Goal: Task Accomplishment & Management: Complete application form

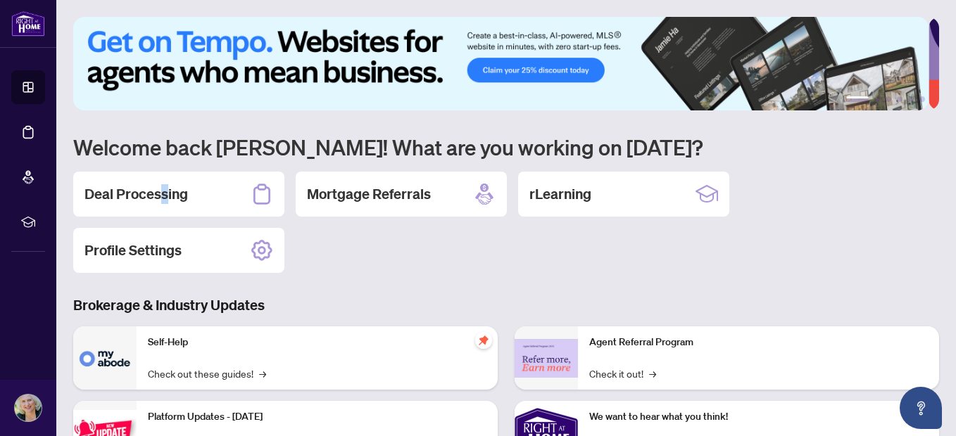
click at [164, 190] on h2 "Deal Processing" at bounding box center [135, 194] width 103 height 20
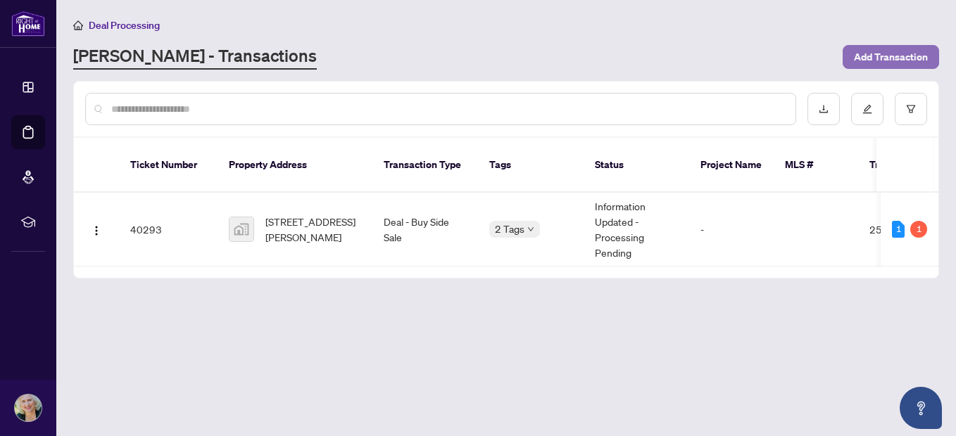
click at [860, 56] on span "Add Transaction" at bounding box center [891, 57] width 74 height 23
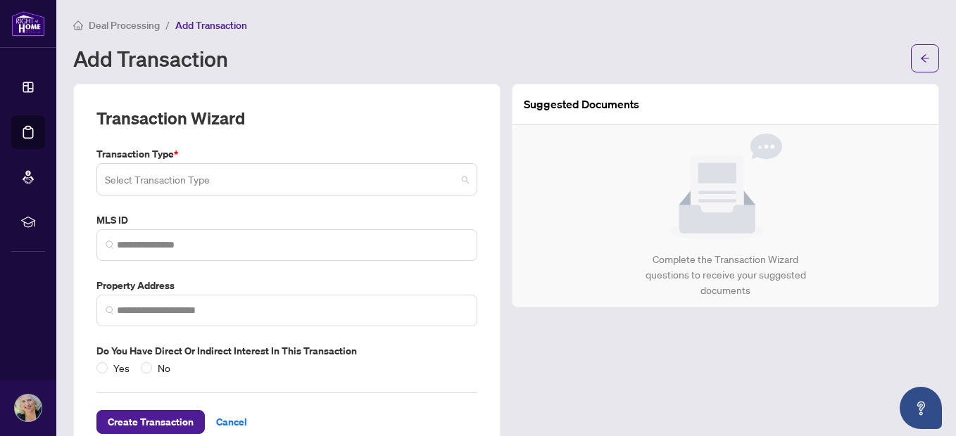
click at [288, 179] on input "search" at bounding box center [280, 181] width 351 height 31
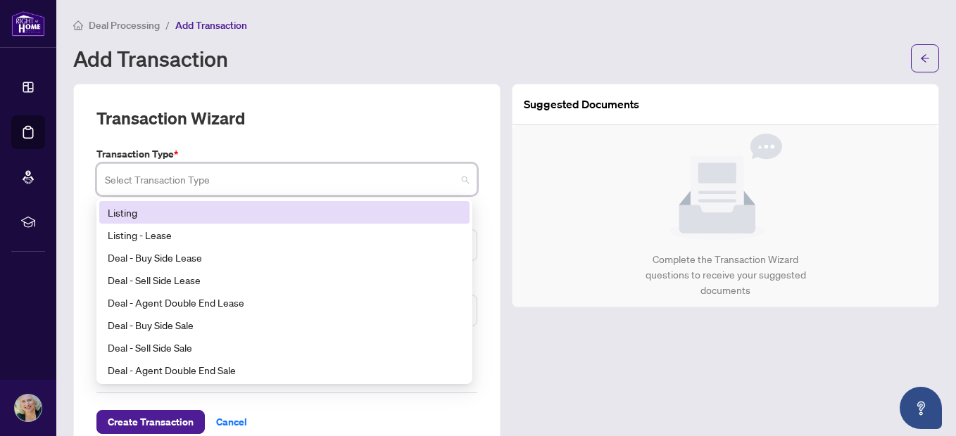
click at [294, 148] on label "Transaction Type *" at bounding box center [286, 153] width 381 height 15
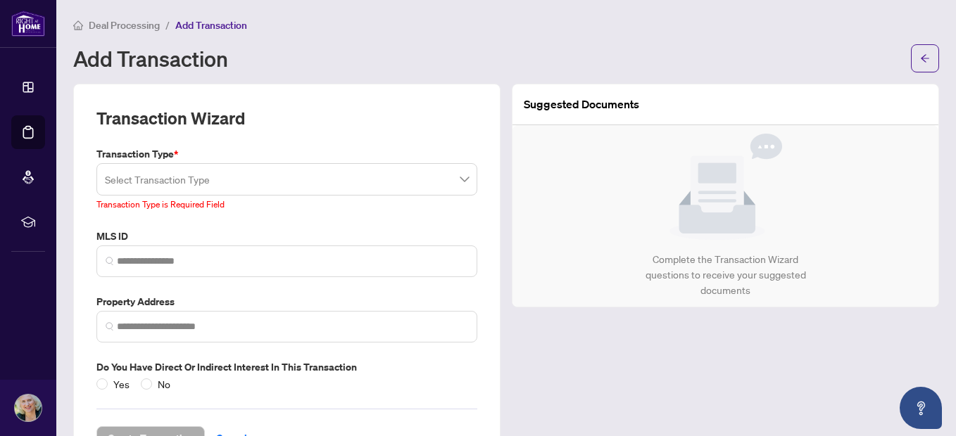
click at [272, 189] on input "search" at bounding box center [280, 181] width 351 height 31
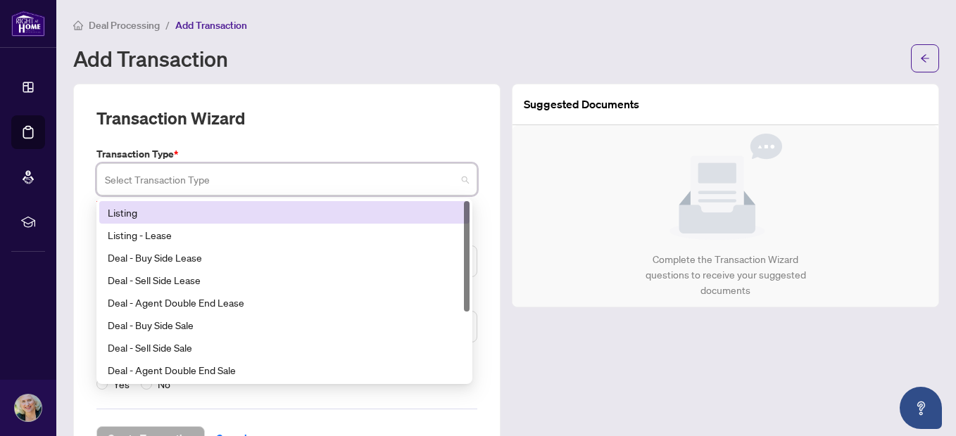
click at [272, 184] on input "search" at bounding box center [280, 181] width 351 height 31
click at [194, 218] on div "Listing" at bounding box center [284, 212] width 353 height 15
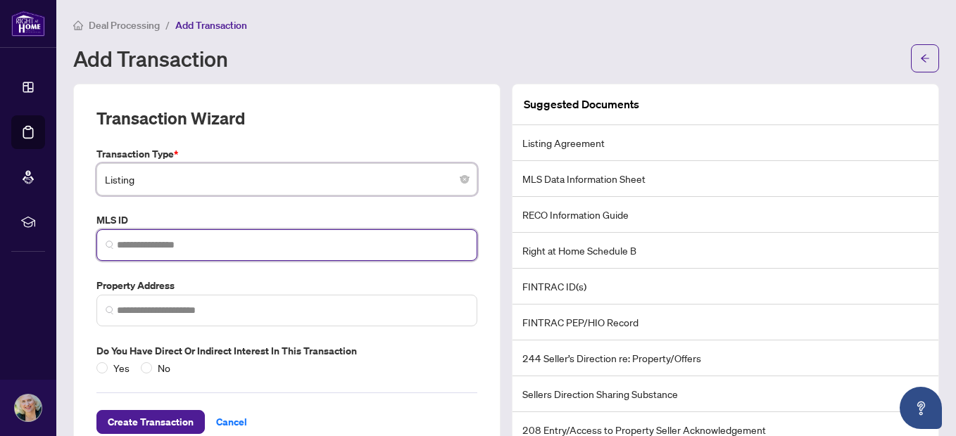
click at [191, 239] on input "search" at bounding box center [292, 245] width 351 height 15
click at [205, 246] on input "search" at bounding box center [292, 245] width 351 height 15
click at [212, 245] on input "search" at bounding box center [292, 245] width 351 height 15
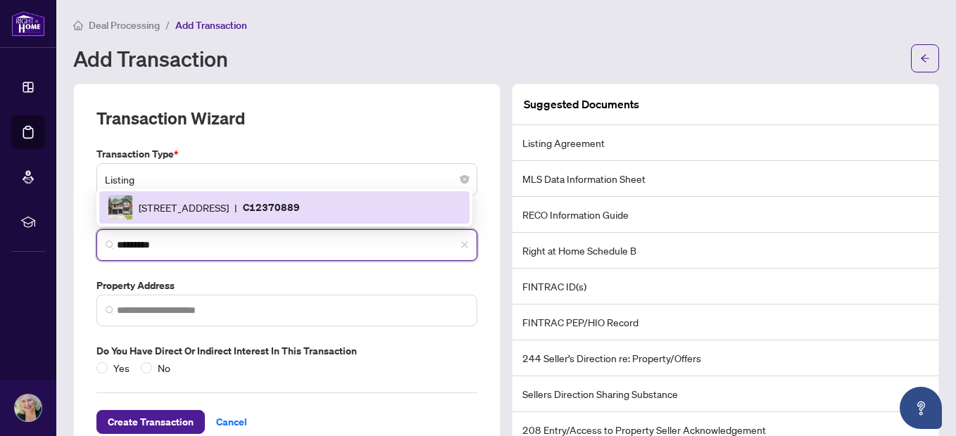
click at [202, 192] on div "[STREET_ADDRESS] | C12370889" at bounding box center [284, 207] width 370 height 32
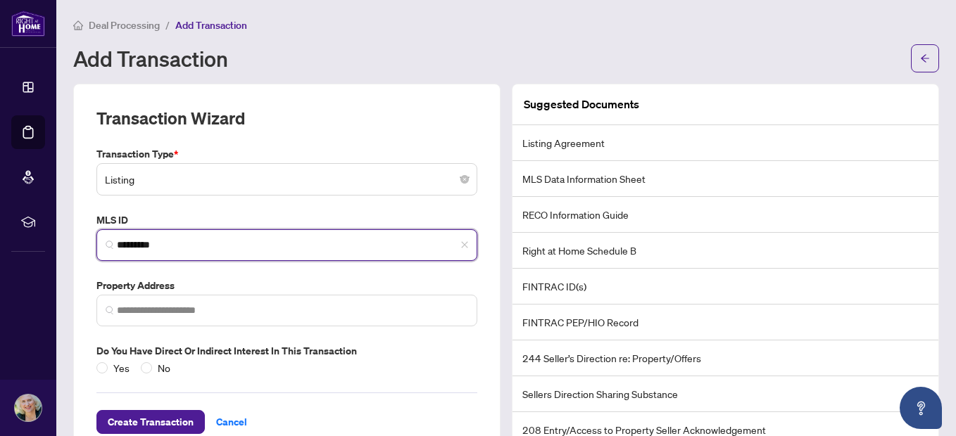
type input "*********"
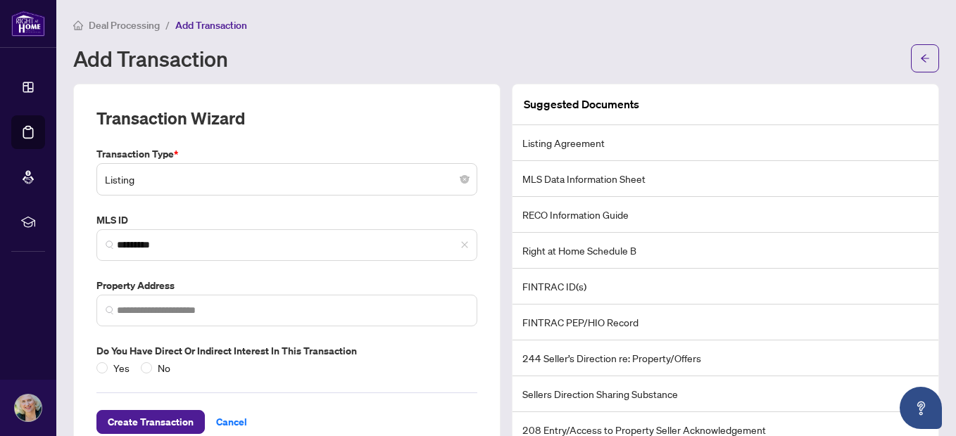
click at [196, 289] on label "Property Address" at bounding box center [286, 285] width 381 height 15
click at [200, 317] on span at bounding box center [286, 311] width 381 height 32
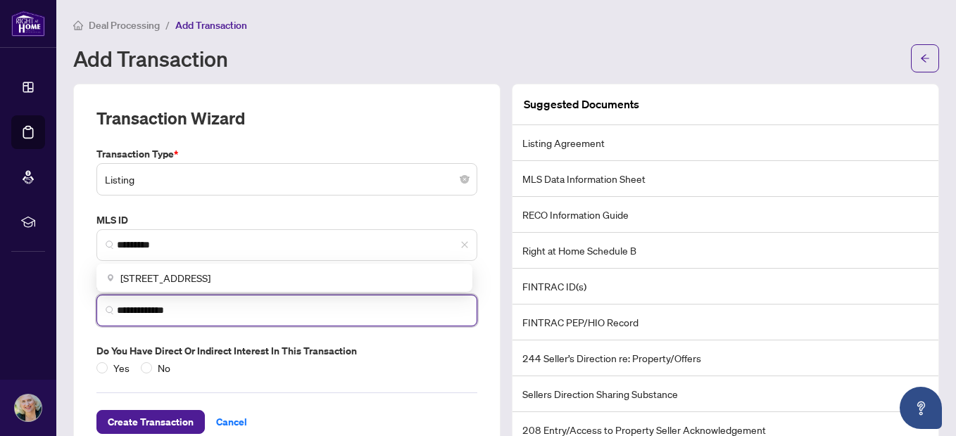
click at [140, 311] on input "**********" at bounding box center [292, 310] width 351 height 15
click at [142, 311] on input "**********" at bounding box center [292, 310] width 351 height 15
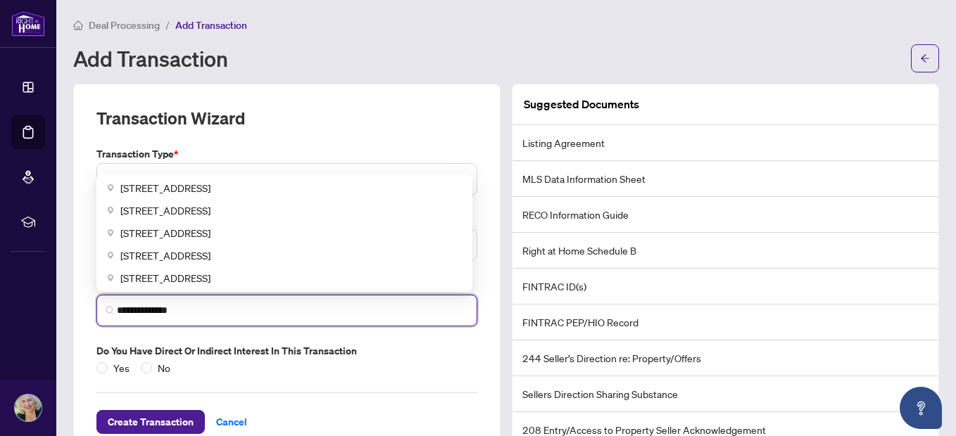
click at [227, 309] on input "**********" at bounding box center [292, 310] width 351 height 15
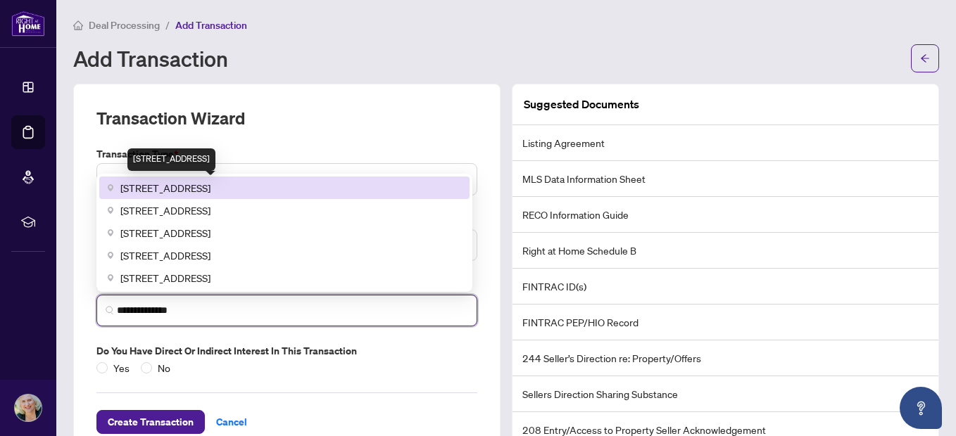
click at [188, 190] on span "[STREET_ADDRESS]" at bounding box center [165, 187] width 90 height 15
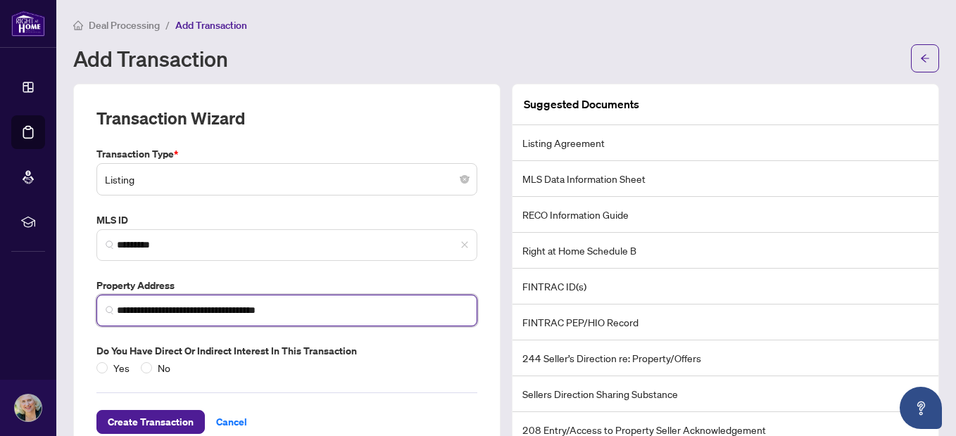
type input "**********"
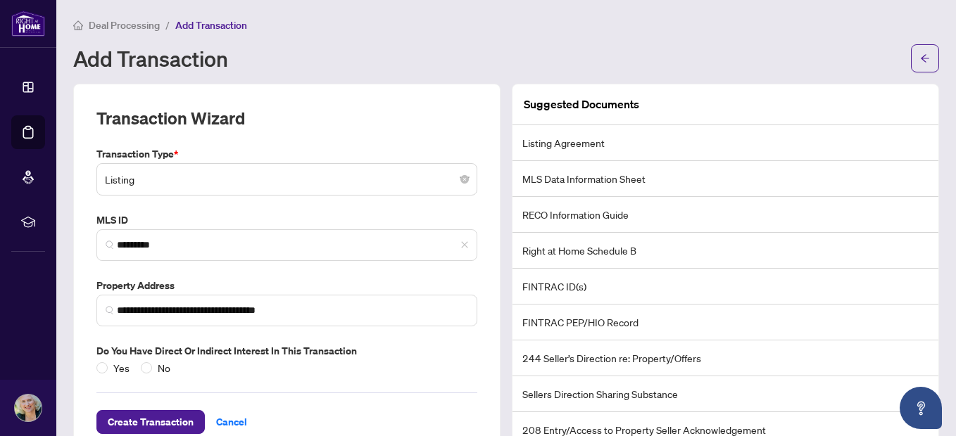
click at [241, 401] on div "Create Transaction Cancel" at bounding box center [286, 405] width 381 height 58
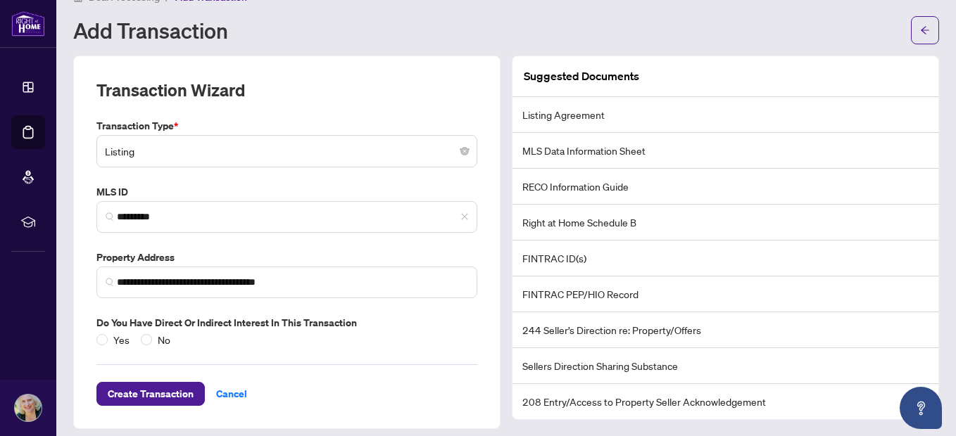
scroll to position [37, 0]
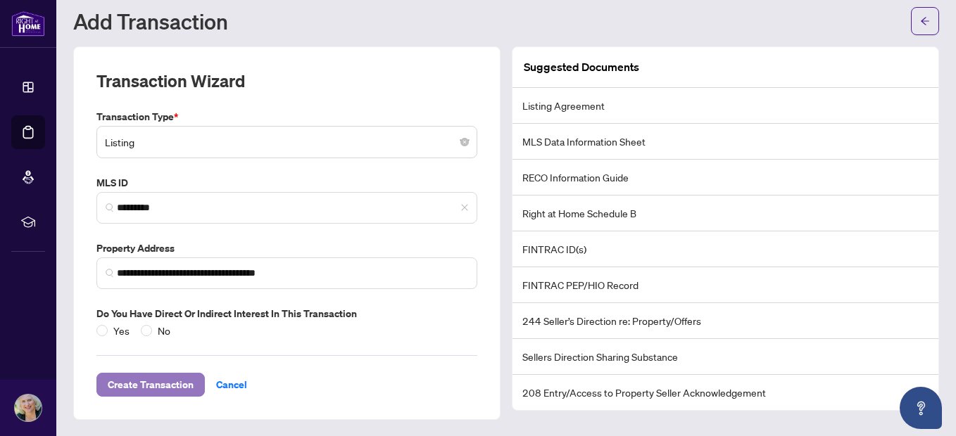
click at [165, 379] on span "Create Transaction" at bounding box center [151, 385] width 86 height 23
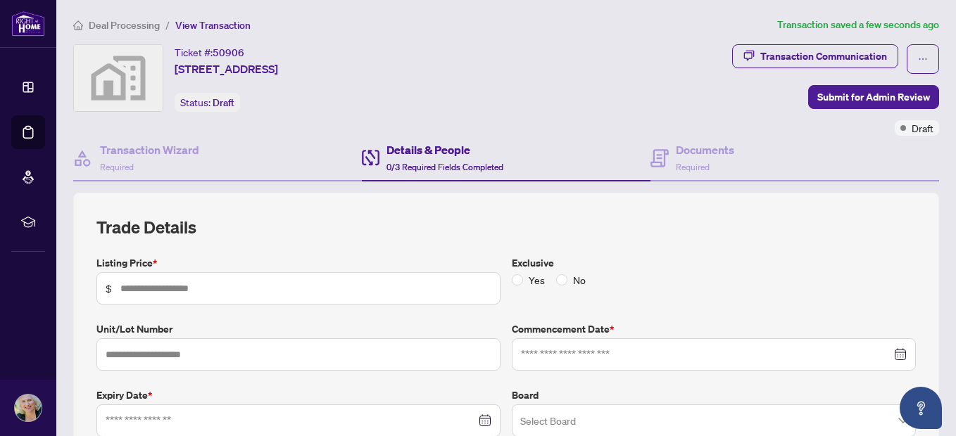
drag, startPoint x: 654, startPoint y: 153, endPoint x: 650, endPoint y: 108, distance: 45.9
click at [650, 108] on div "Transaction Communication Submit for Admin Review Draft" at bounding box center [723, 89] width 431 height 91
click at [716, 158] on h4 "Documents" at bounding box center [705, 149] width 58 height 17
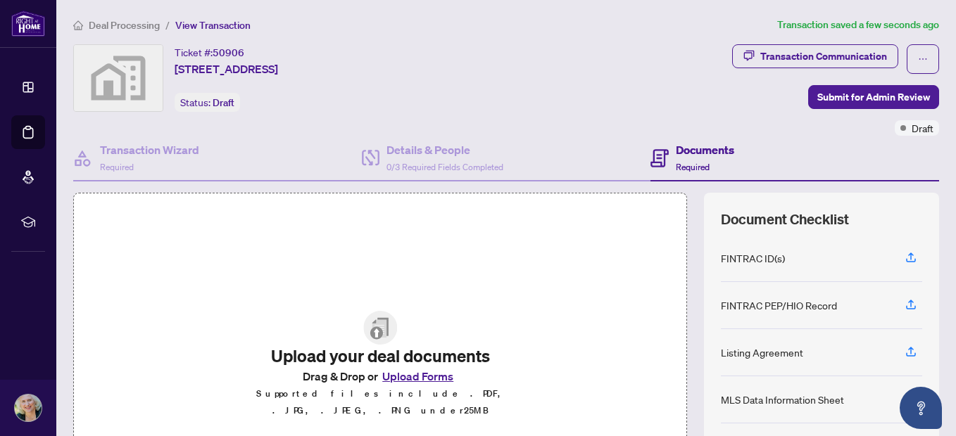
click at [502, 61] on div "Ticket #: 50906 [STREET_ADDRESS] Status: Draft" at bounding box center [287, 78] width 429 height 68
click at [841, 68] on span "Transaction Communication" at bounding box center [815, 59] width 166 height 30
click at [835, 45] on div "Transaction Communication" at bounding box center [823, 56] width 127 height 23
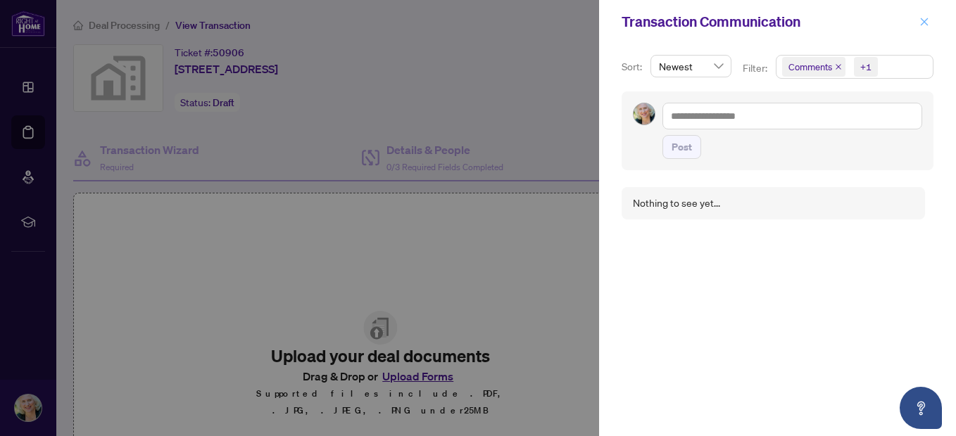
click at [924, 18] on icon "close" at bounding box center [924, 22] width 10 height 10
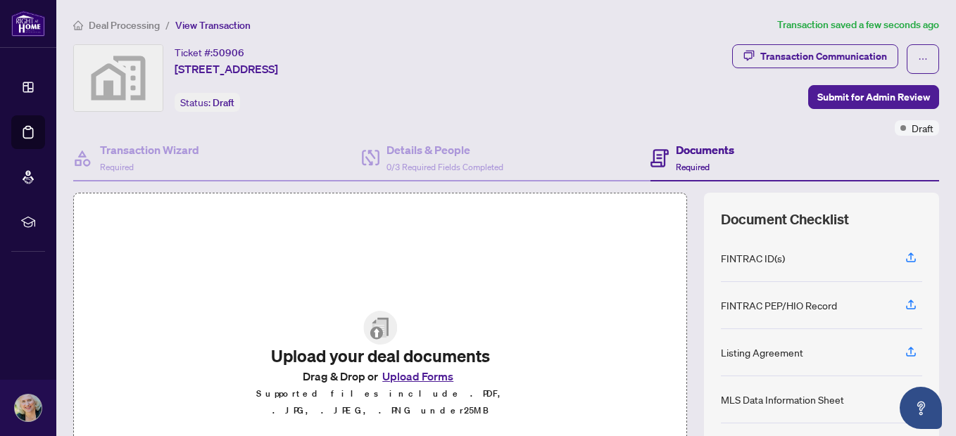
drag, startPoint x: 502, startPoint y: 42, endPoint x: 435, endPoint y: 88, distance: 82.0
click at [435, 88] on div "Ticket #: 50906 [STREET_ADDRESS] Status: Draft" at bounding box center [287, 78] width 429 height 68
drag, startPoint x: 502, startPoint y: 35, endPoint x: 438, endPoint y: 68, distance: 72.1
click at [438, 68] on div "Ticket #: 50906 [STREET_ADDRESS] Status: Draft" at bounding box center [287, 78] width 429 height 68
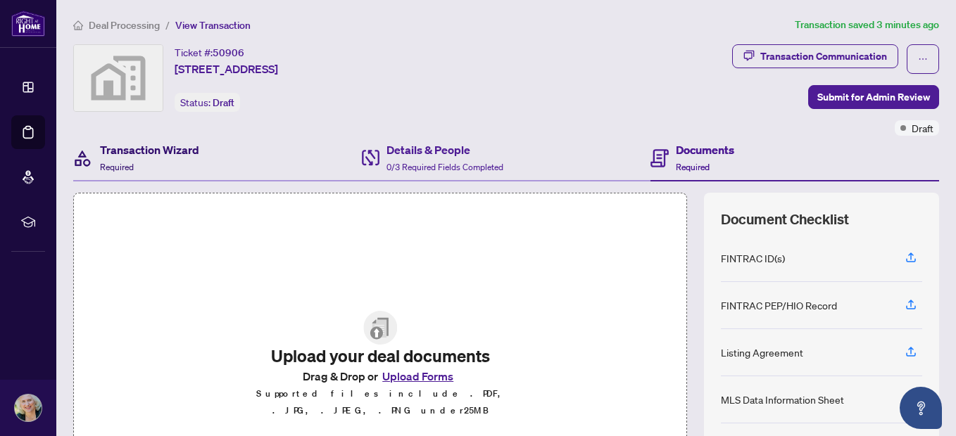
click at [177, 155] on h4 "Transaction Wizard" at bounding box center [149, 149] width 99 height 17
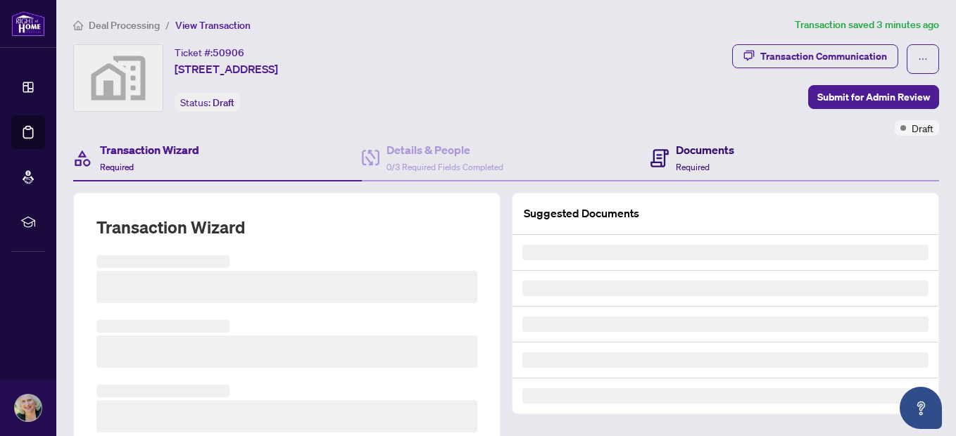
click at [661, 169] on span at bounding box center [659, 157] width 18 height 33
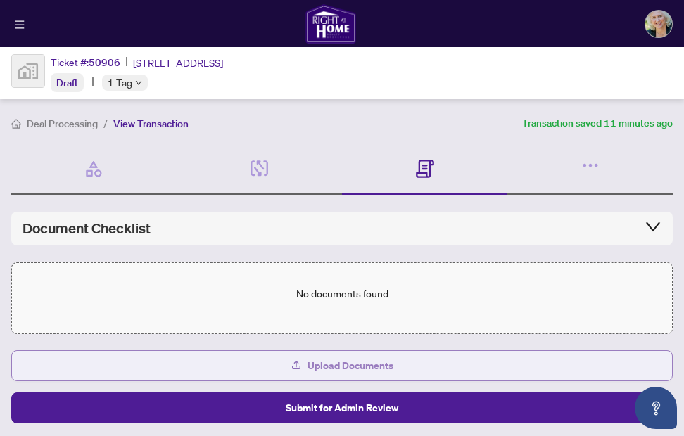
click at [417, 360] on button "Upload Documents" at bounding box center [342, 365] width 662 height 31
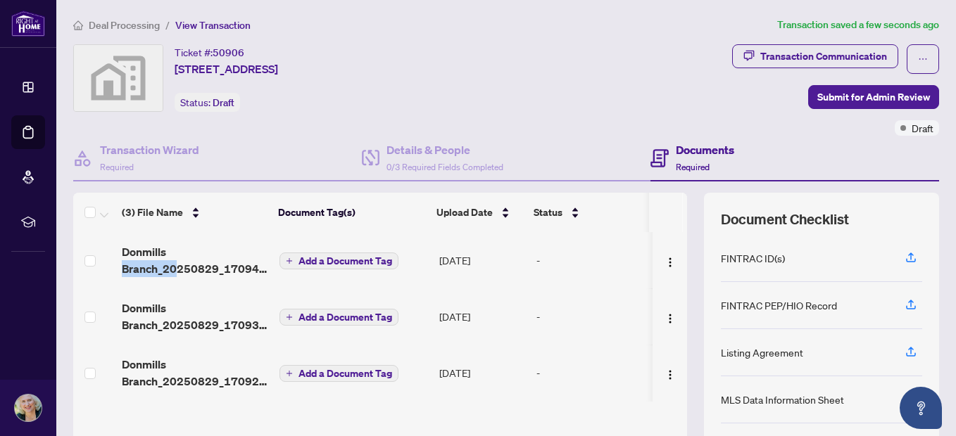
drag, startPoint x: 175, startPoint y: 262, endPoint x: 175, endPoint y: 270, distance: 7.7
click at [175, 270] on span "Donmills Branch_20250829_170943.pdf" at bounding box center [195, 261] width 146 height 34
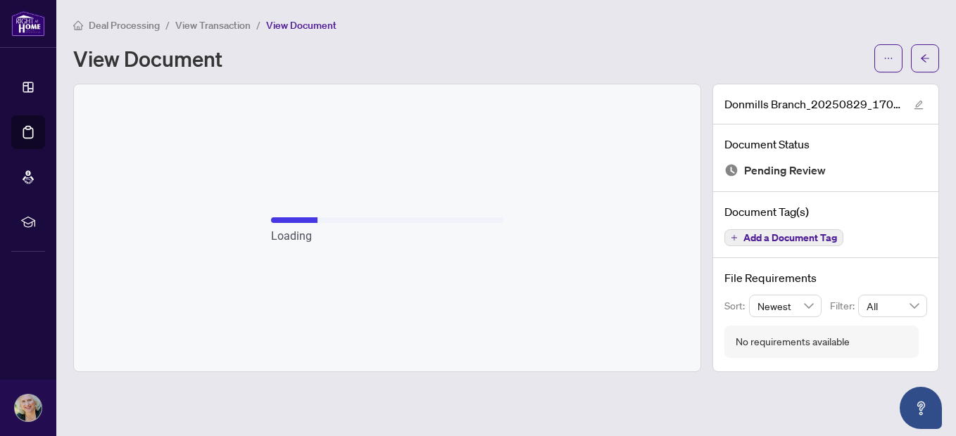
click at [576, 26] on div "Deal Processing / View Transaction / View Document" at bounding box center [506, 25] width 866 height 16
click at [911, 57] on button "button" at bounding box center [925, 58] width 28 height 28
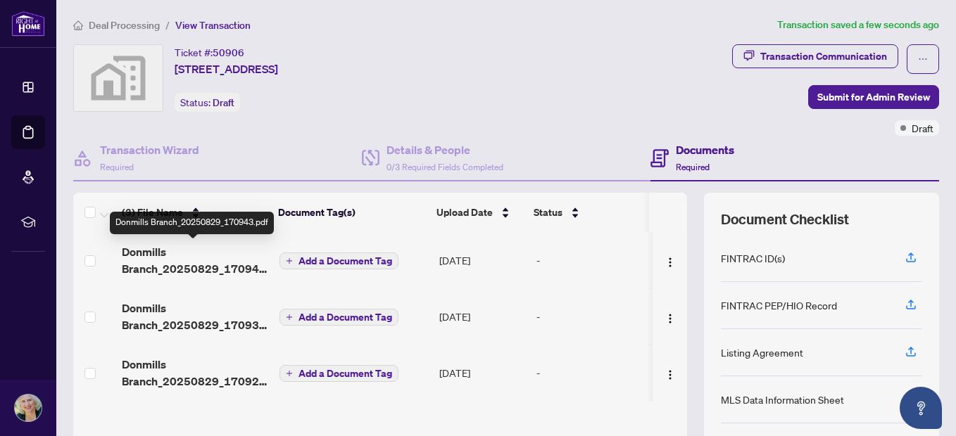
click at [213, 265] on span "Donmills Branch_20250829_170943.pdf" at bounding box center [195, 261] width 146 height 34
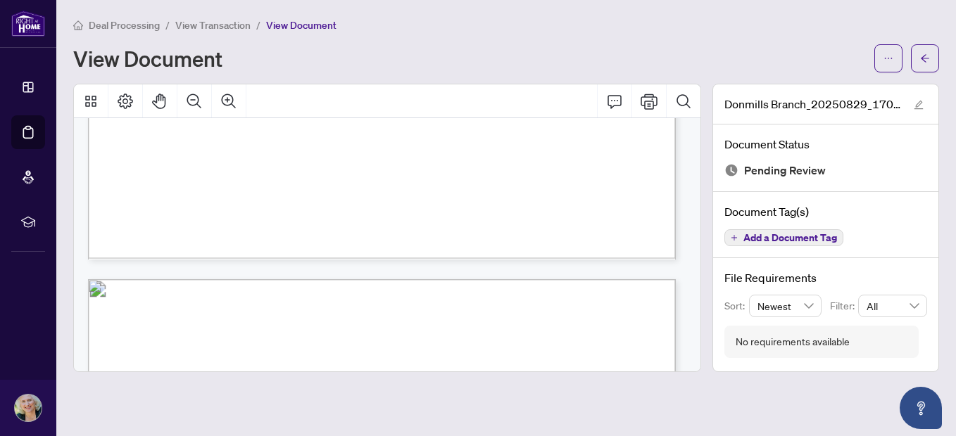
scroll to position [845, 0]
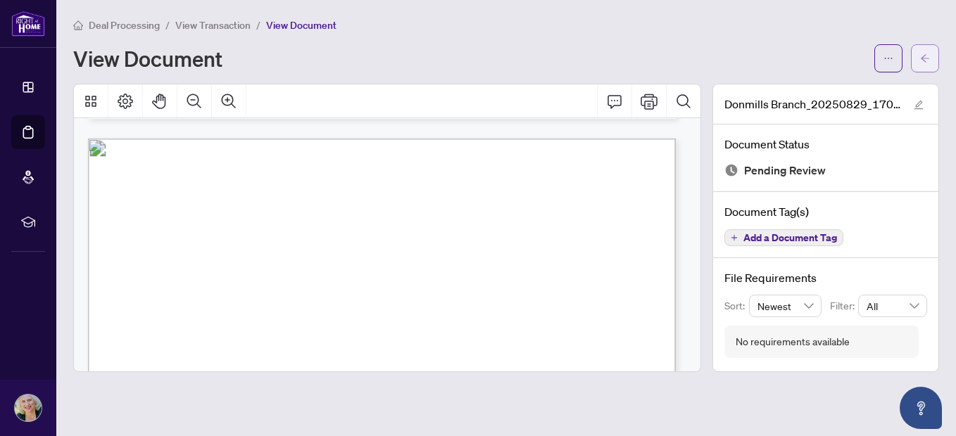
click at [931, 58] on button "button" at bounding box center [925, 58] width 28 height 28
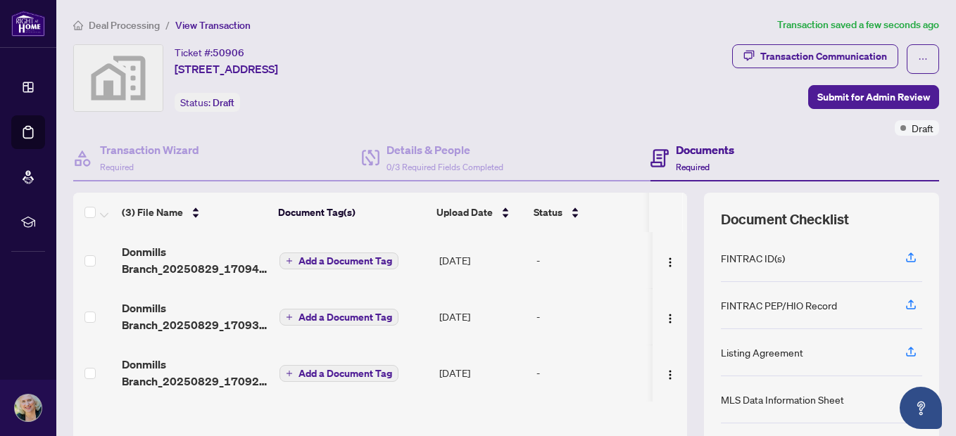
click at [474, 325] on td "[DATE]" at bounding box center [483, 317] width 98 height 56
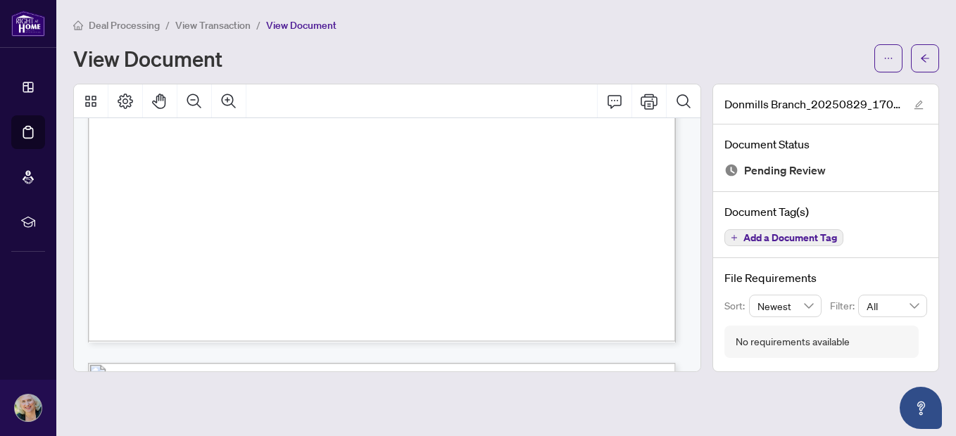
scroll to position [2604, 0]
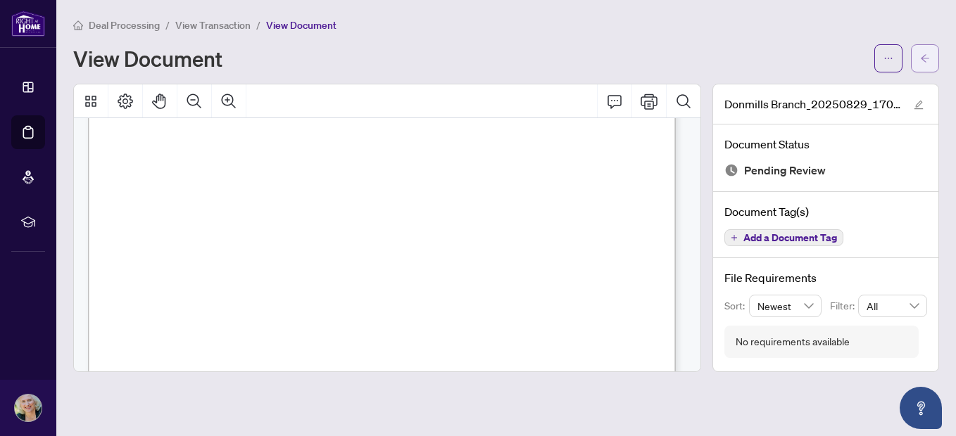
click at [925, 55] on icon "arrow-left" at bounding box center [925, 58] width 8 height 8
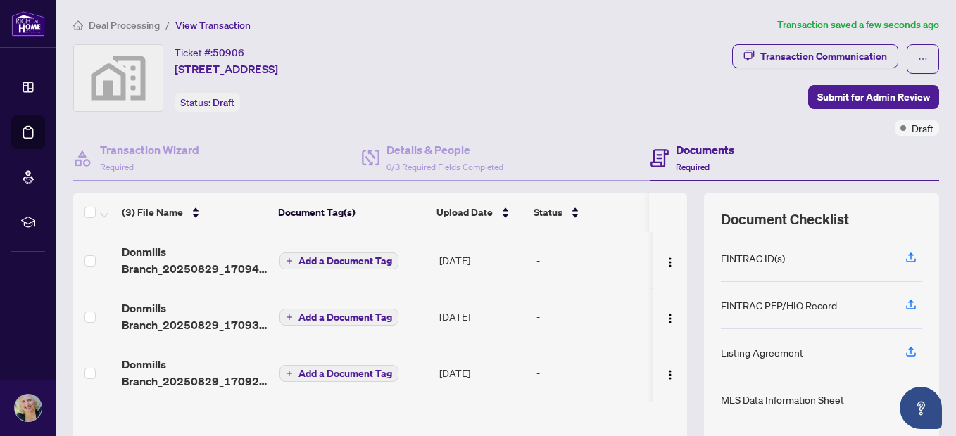
click at [463, 374] on td "[DATE]" at bounding box center [483, 373] width 98 height 56
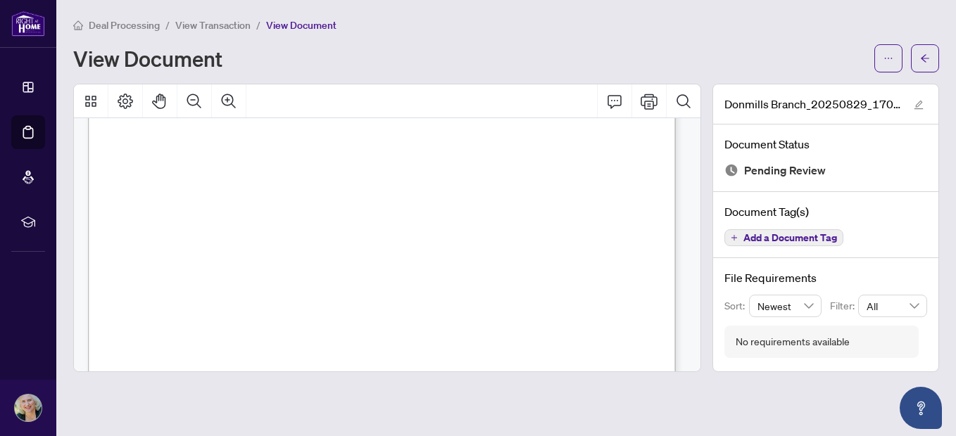
scroll to position [7948, 0]
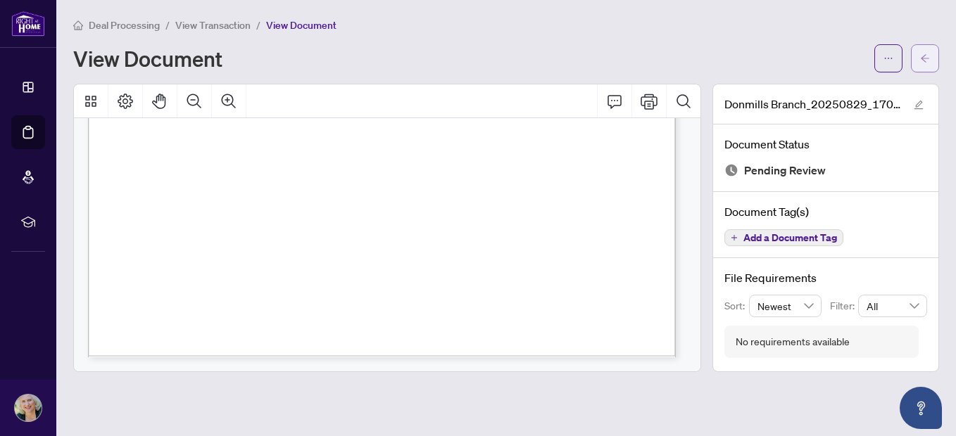
click at [928, 61] on icon "arrow-left" at bounding box center [925, 58] width 10 height 10
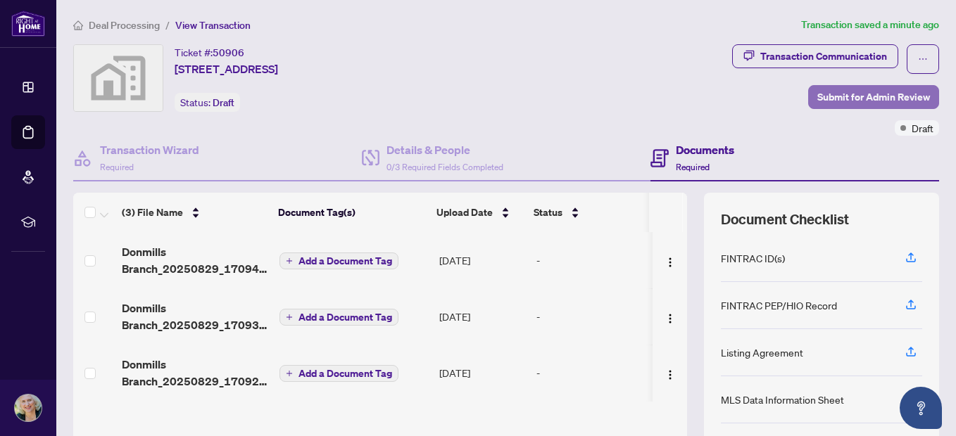
click at [820, 102] on span "Submit for Admin Review" at bounding box center [873, 97] width 113 height 23
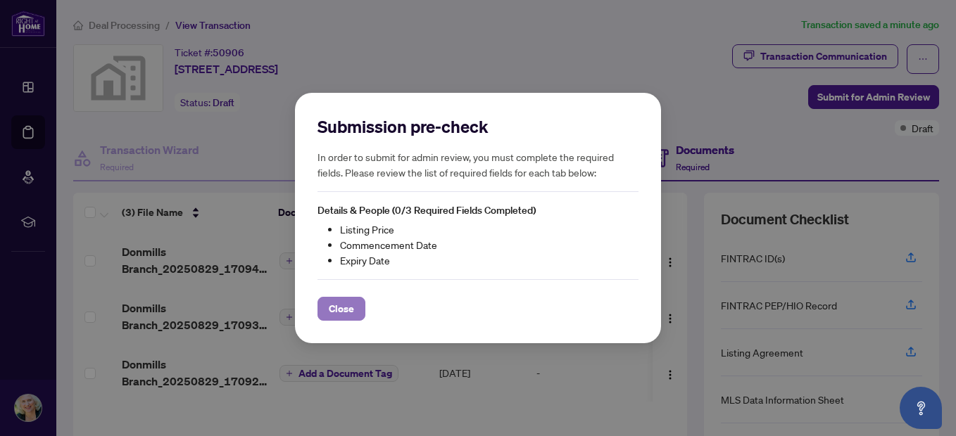
click at [351, 306] on span "Close" at bounding box center [341, 309] width 25 height 23
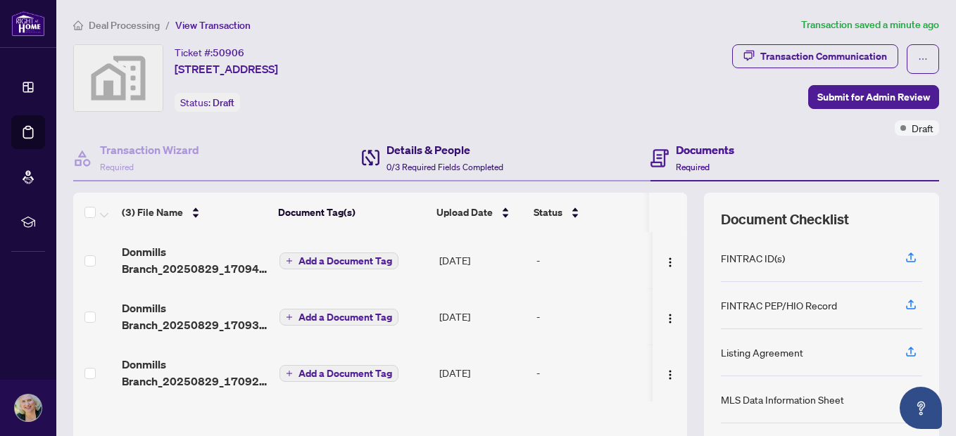
click at [441, 148] on h4 "Details & People" at bounding box center [444, 149] width 117 height 17
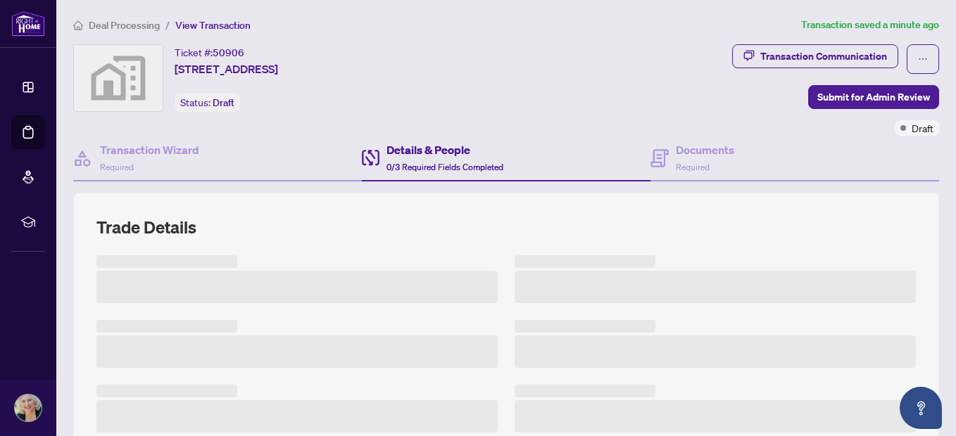
scroll to position [141, 0]
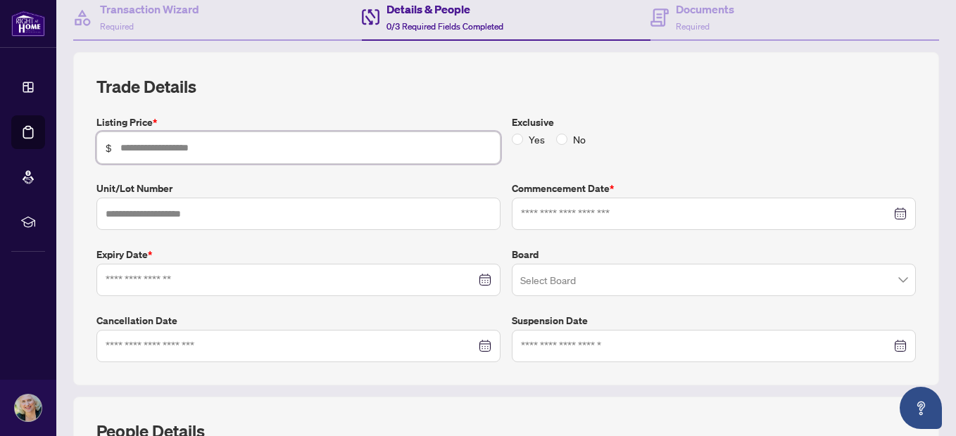
click at [271, 146] on input "text" at bounding box center [305, 147] width 371 height 15
type input "*********"
click at [569, 212] on input at bounding box center [706, 213] width 370 height 15
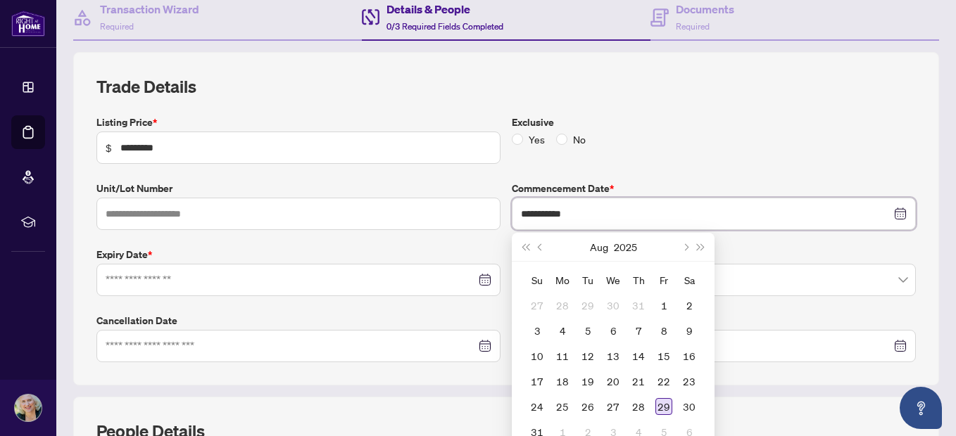
type input "**********"
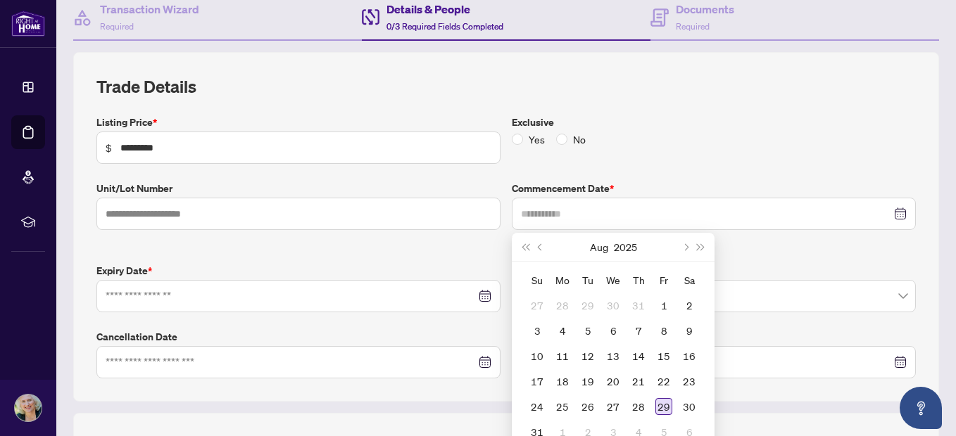
click at [655, 408] on div "29" at bounding box center [663, 406] width 17 height 17
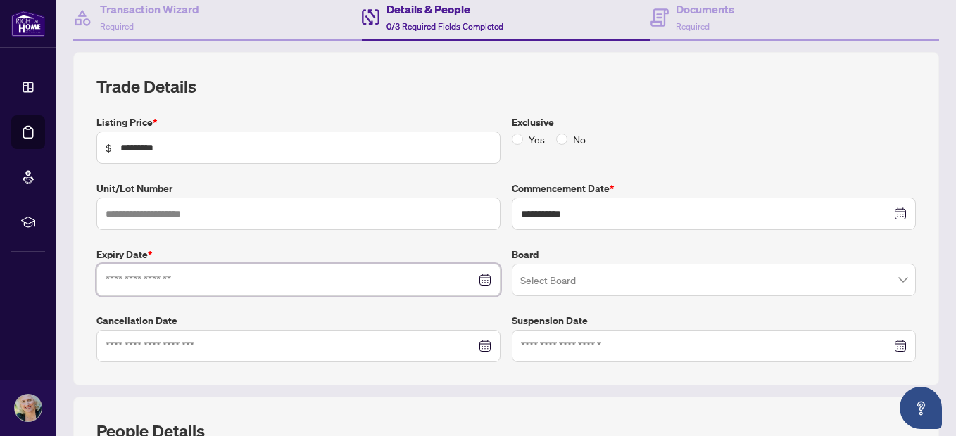
click at [312, 276] on input at bounding box center [291, 279] width 370 height 15
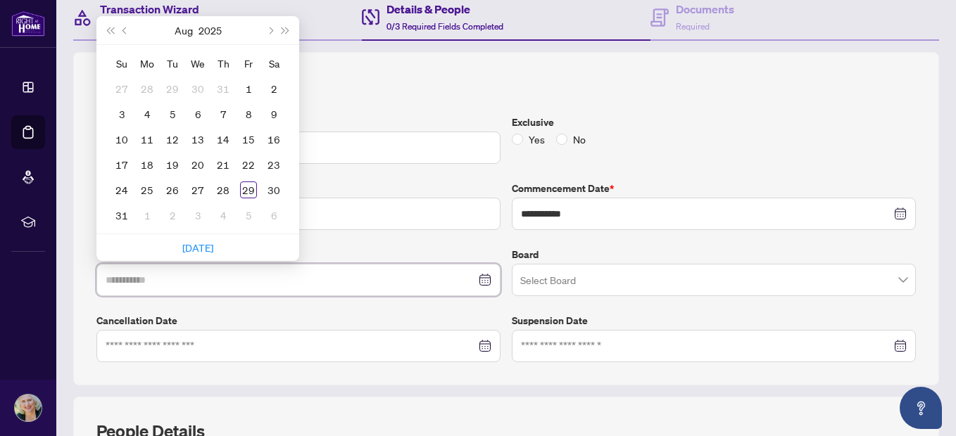
type input "**********"
click at [274, 35] on button "Next month (PageDown)" at bounding box center [269, 30] width 15 height 28
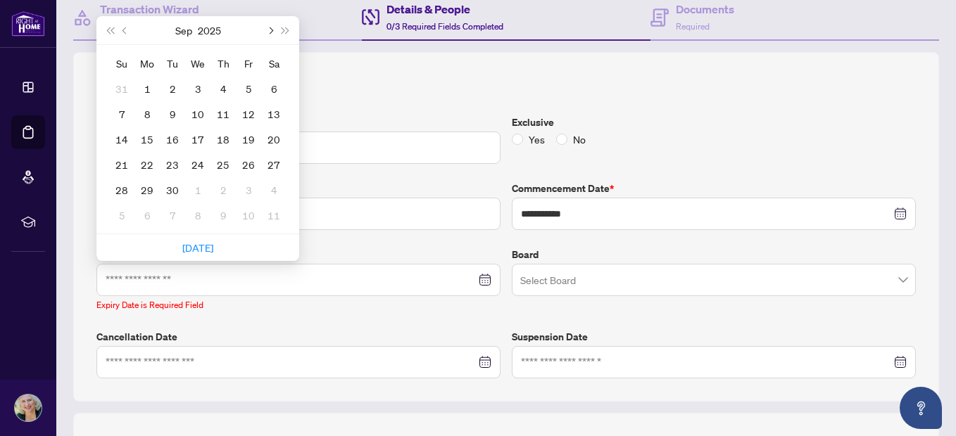
click at [274, 35] on button "Next month (PageDown)" at bounding box center [269, 30] width 15 height 28
type input "**********"
click at [201, 85] on div "3" at bounding box center [197, 88] width 17 height 17
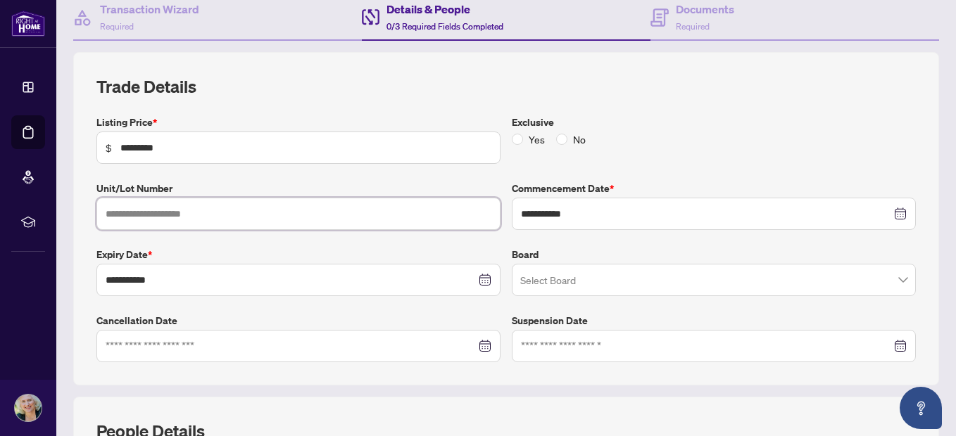
click at [321, 229] on input "text" at bounding box center [298, 214] width 404 height 32
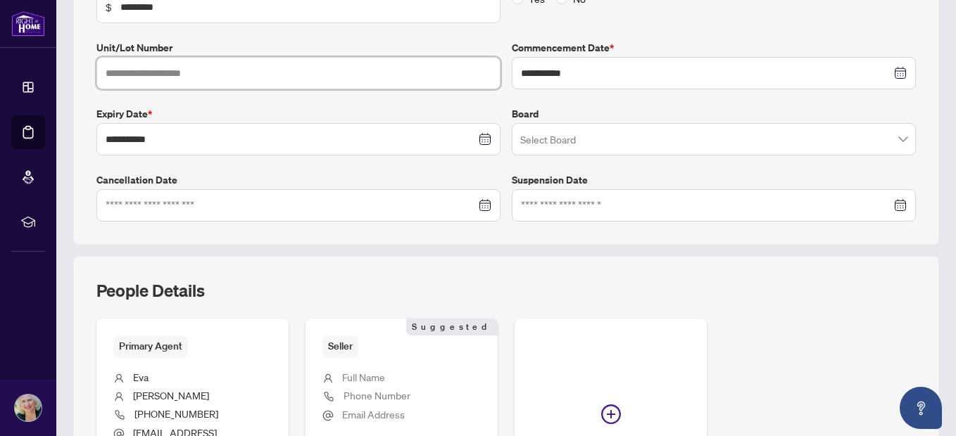
scroll to position [0, 0]
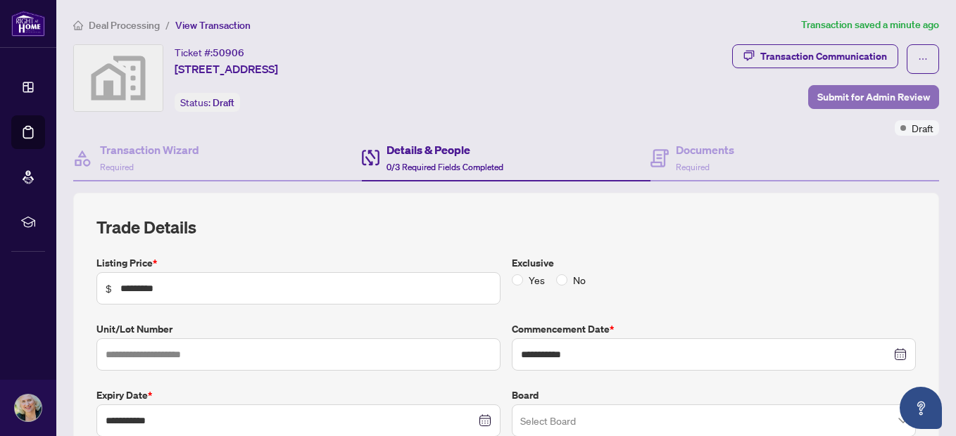
click at [836, 96] on span "Submit for Admin Review" at bounding box center [873, 97] width 113 height 23
click at [854, 94] on span "Submit for Admin Review" at bounding box center [873, 97] width 113 height 23
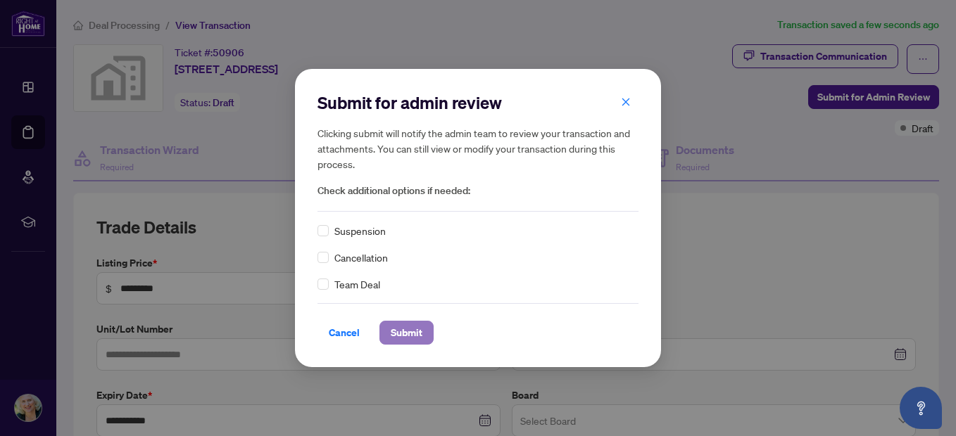
click at [412, 342] on span "Submit" at bounding box center [407, 333] width 32 height 23
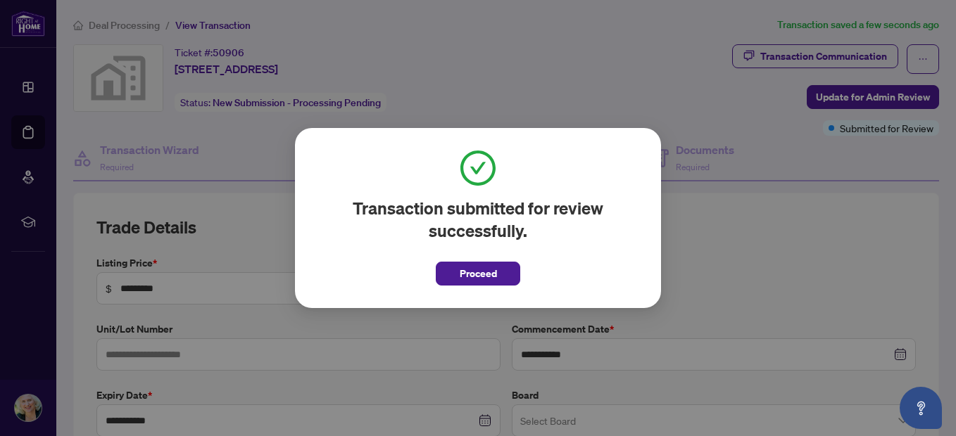
click at [490, 277] on span "Proceed" at bounding box center [478, 274] width 37 height 23
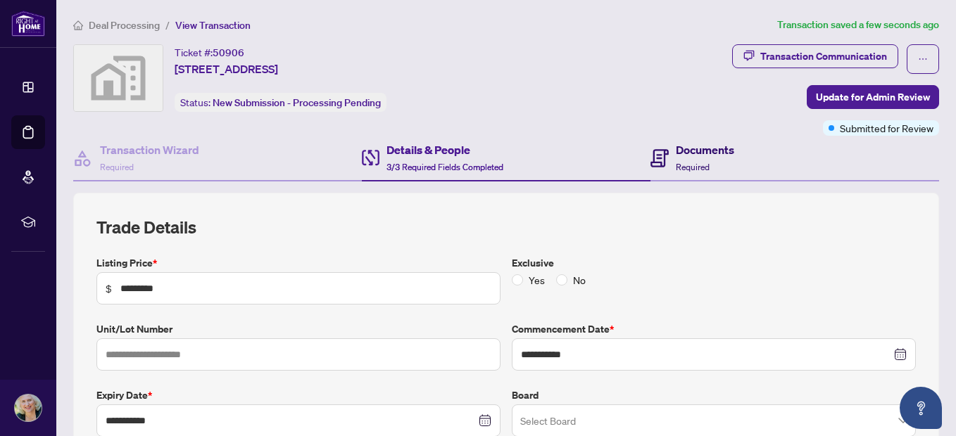
click at [683, 158] on div "Documents Required" at bounding box center [705, 157] width 58 height 33
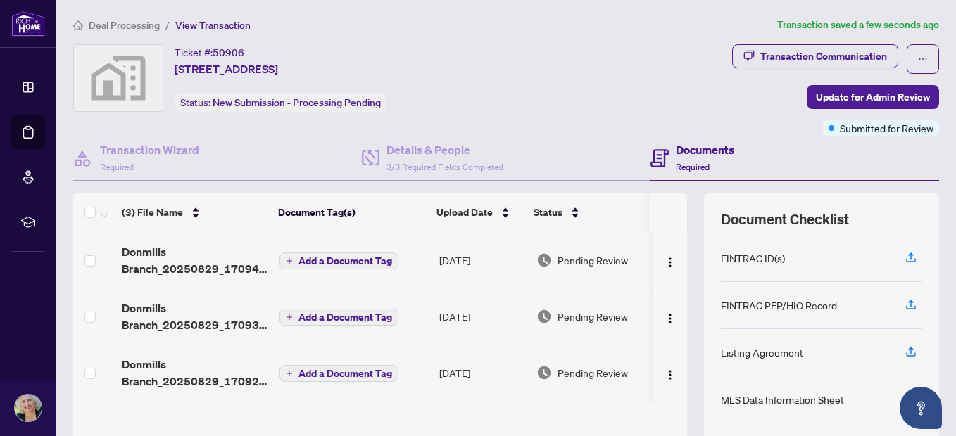
click at [552, 42] on div "Deal Processing / View Transaction Transaction saved a few seconds ago Ticket #…" at bounding box center [506, 295] width 877 height 556
click at [205, 149] on div "Transaction Wizard Required" at bounding box center [217, 159] width 289 height 46
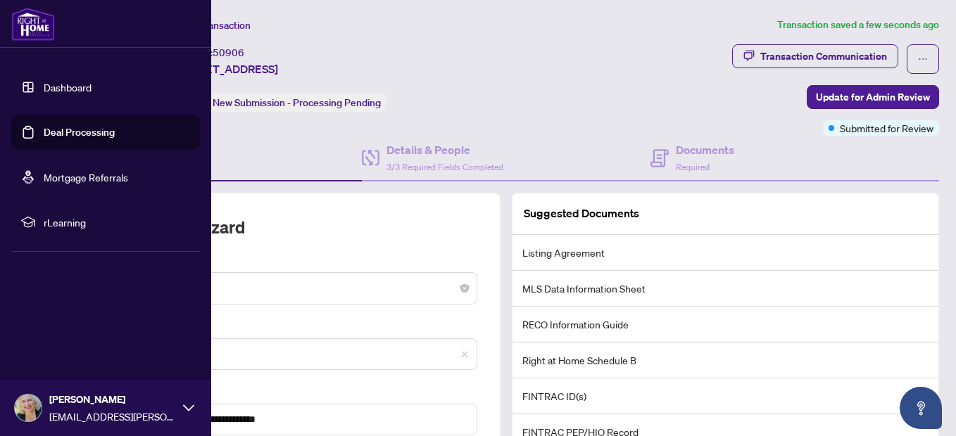
drag, startPoint x: 32, startPoint y: 82, endPoint x: 110, endPoint y: 117, distance: 85.0
click at [44, 82] on link "Dashboard" at bounding box center [68, 87] width 48 height 13
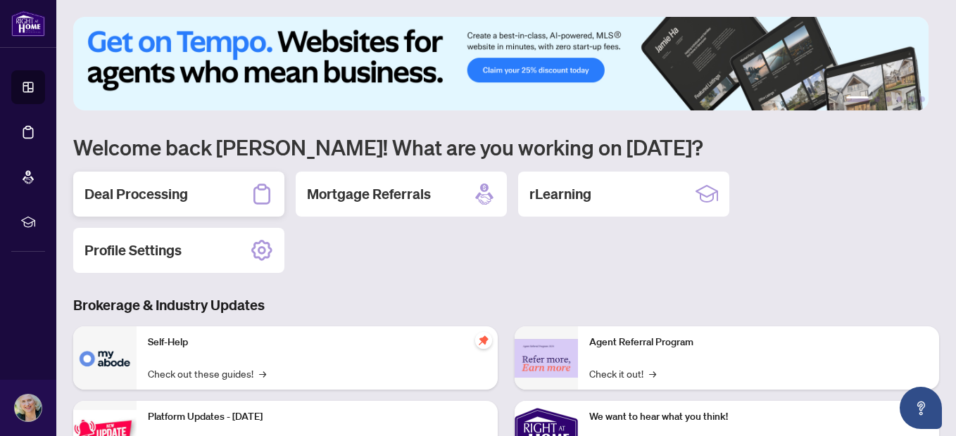
click at [189, 201] on div "Deal Processing" at bounding box center [178, 194] width 211 height 45
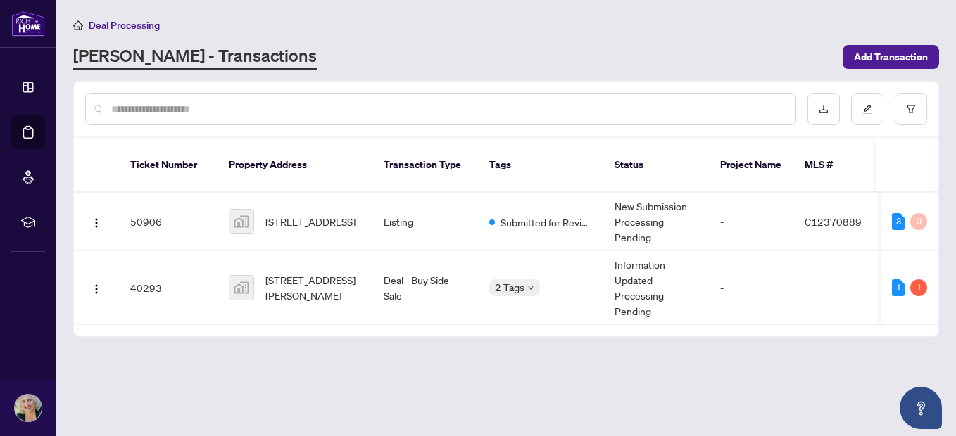
drag, startPoint x: 867, startPoint y: 20, endPoint x: 825, endPoint y: 3, distance: 45.5
click at [867, 20] on div "Deal Processing" at bounding box center [506, 25] width 866 height 16
click at [148, 27] on span "Deal Processing" at bounding box center [124, 25] width 71 height 13
click at [141, 26] on span "Deal Processing" at bounding box center [124, 25] width 71 height 13
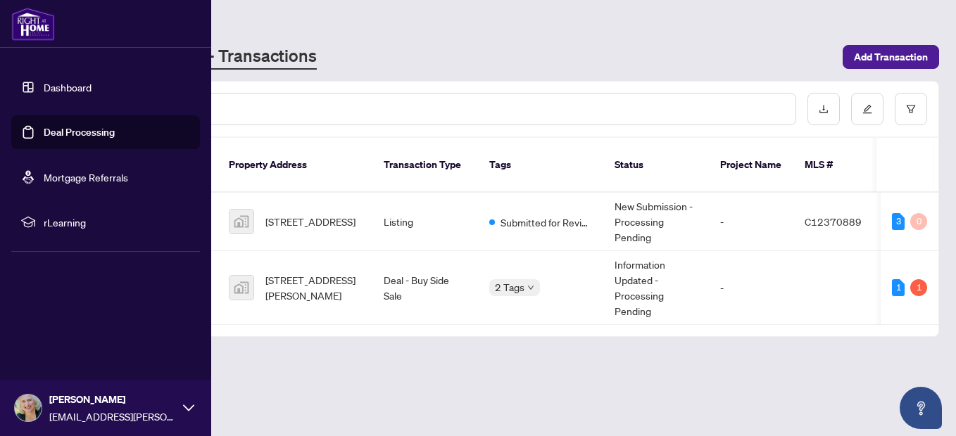
click at [44, 91] on link "Dashboard" at bounding box center [68, 87] width 48 height 13
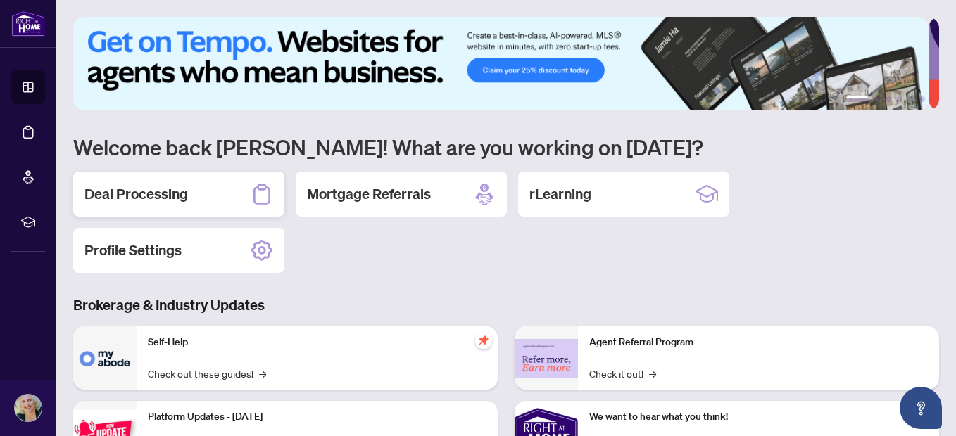
click at [177, 202] on h2 "Deal Processing" at bounding box center [135, 194] width 103 height 20
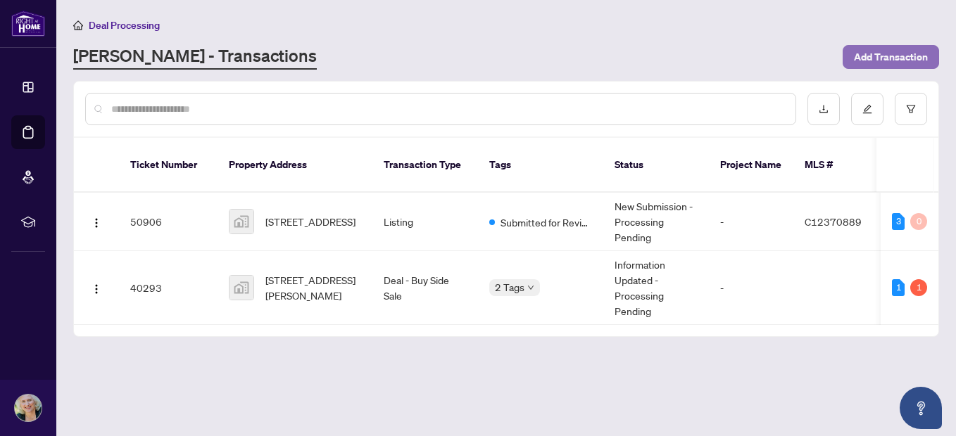
click at [883, 63] on span "Add Transaction" at bounding box center [891, 57] width 74 height 23
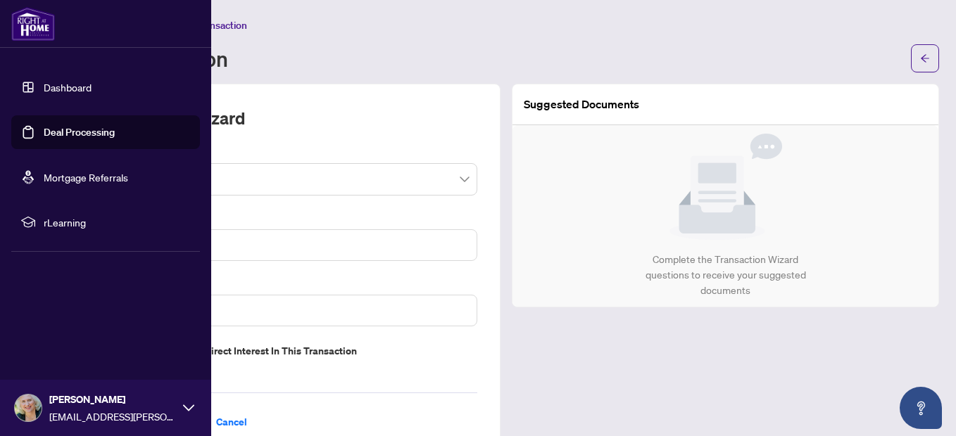
scroll to position [37, 0]
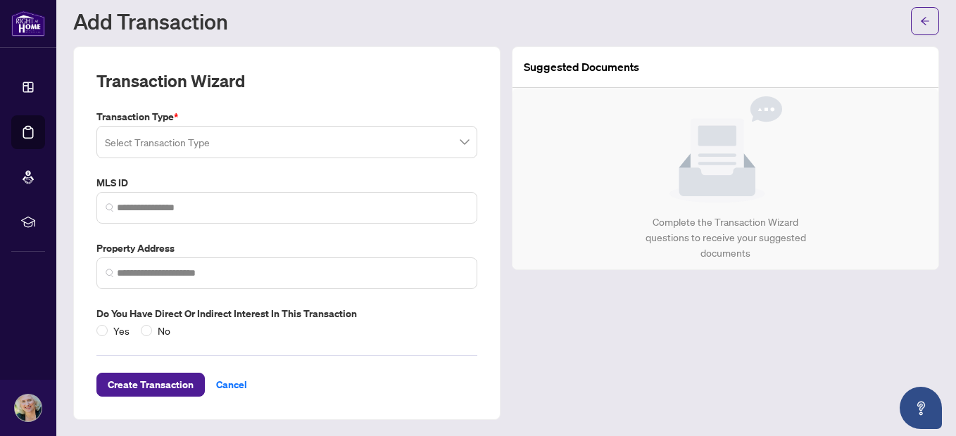
click at [157, 149] on input "search" at bounding box center [280, 144] width 351 height 31
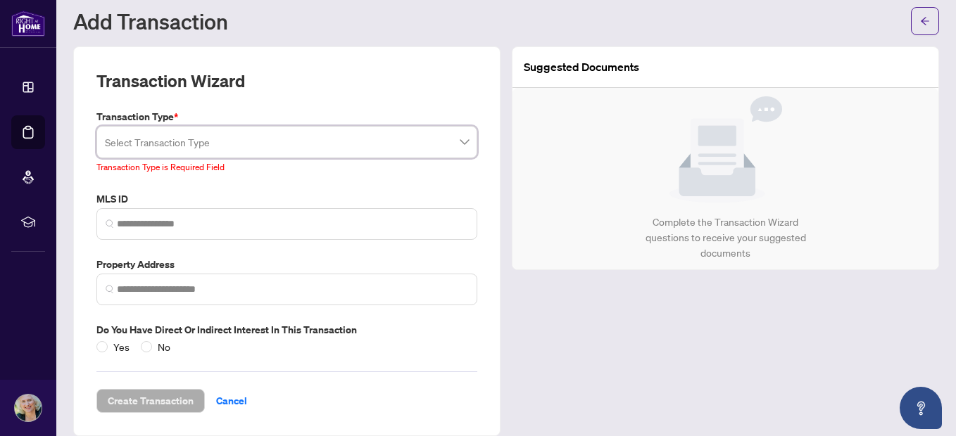
click at [259, 87] on div "Transaction Wizard" at bounding box center [286, 89] width 381 height 39
click at [195, 231] on span at bounding box center [286, 224] width 381 height 32
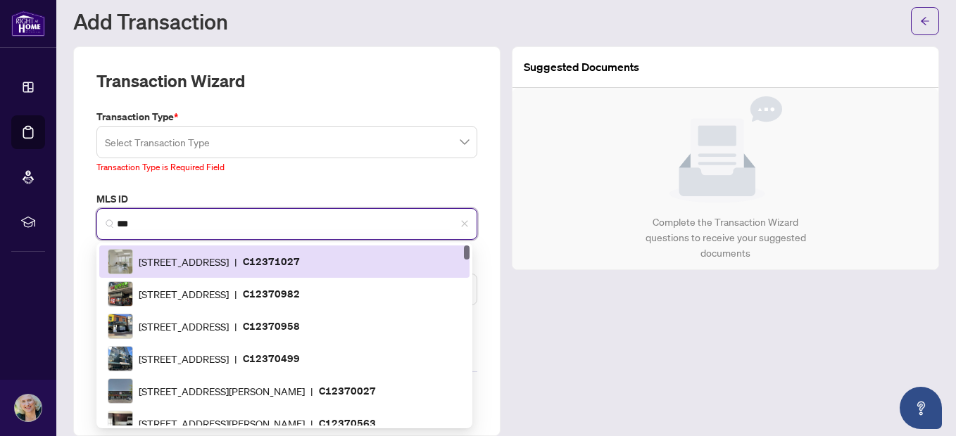
type input "***"
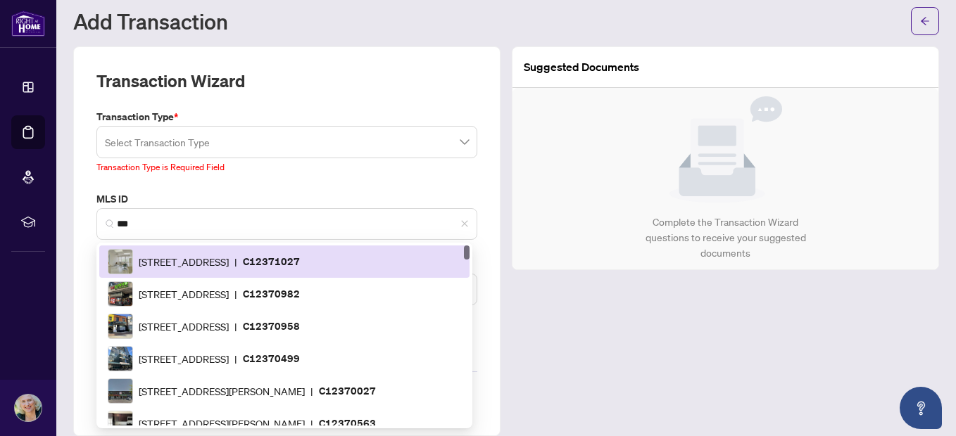
click at [251, 185] on div "Transaction Type * Select Transaction Type 13 14 Listing Listing - Lease Deal -…" at bounding box center [287, 232] width 392 height 246
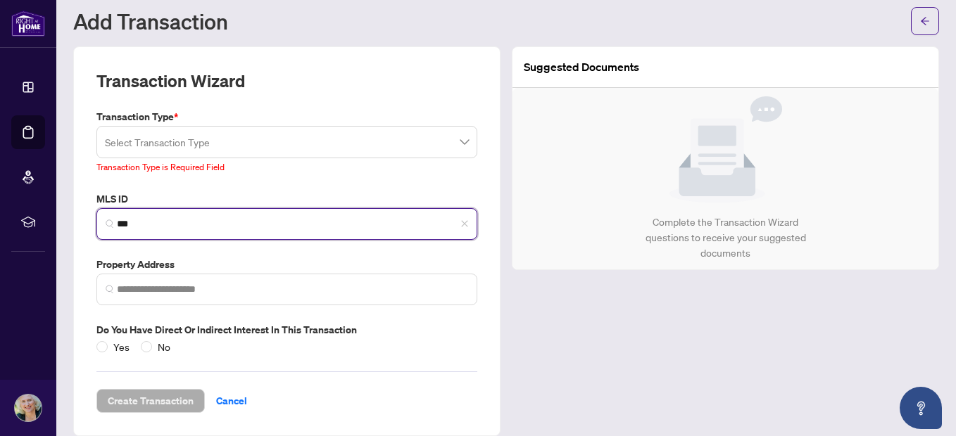
drag, startPoint x: 212, startPoint y: 217, endPoint x: -3, endPoint y: 177, distance: 218.5
click at [0, 177] on html "Dashboard Deal Processing Mortgage Referrals rLearning [PERSON_NAME] [EMAIL_ADD…" at bounding box center [478, 218] width 956 height 436
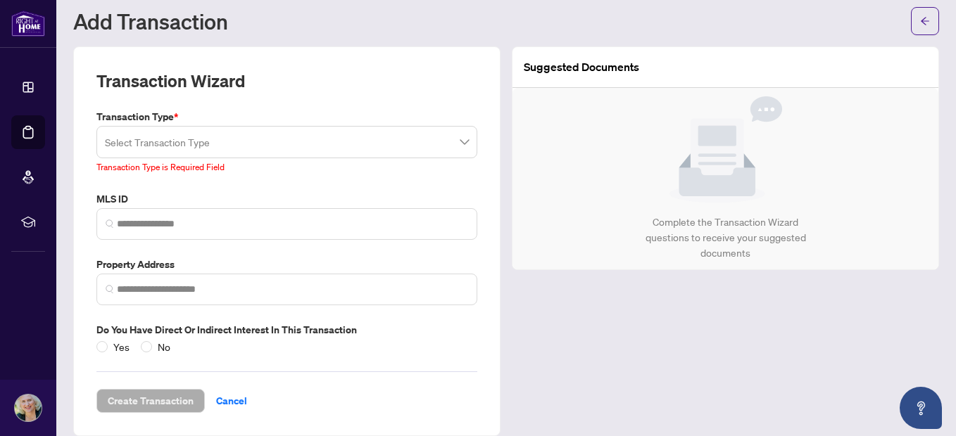
click at [595, 369] on div "Suggested Documents Complete the Transaction Wizard questions to receive your s…" at bounding box center [725, 241] width 438 height 390
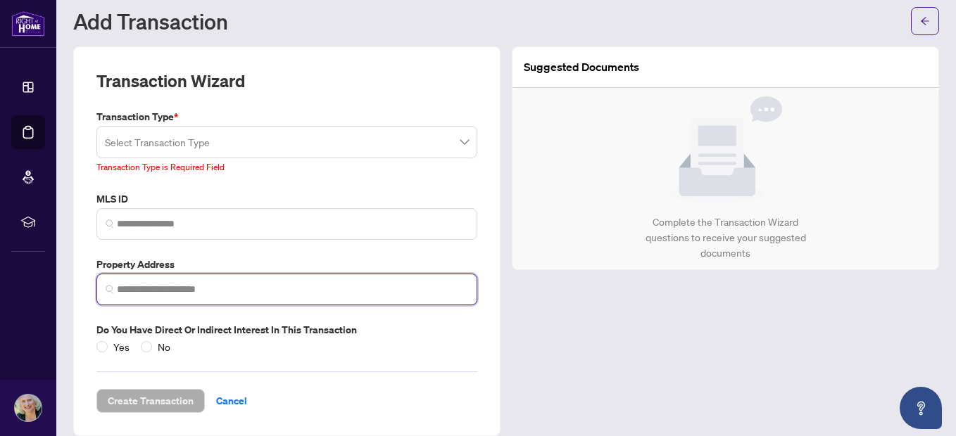
click at [129, 289] on input "search" at bounding box center [292, 289] width 351 height 15
click at [134, 289] on input "search" at bounding box center [292, 289] width 351 height 15
click at [182, 292] on input "search" at bounding box center [292, 289] width 351 height 15
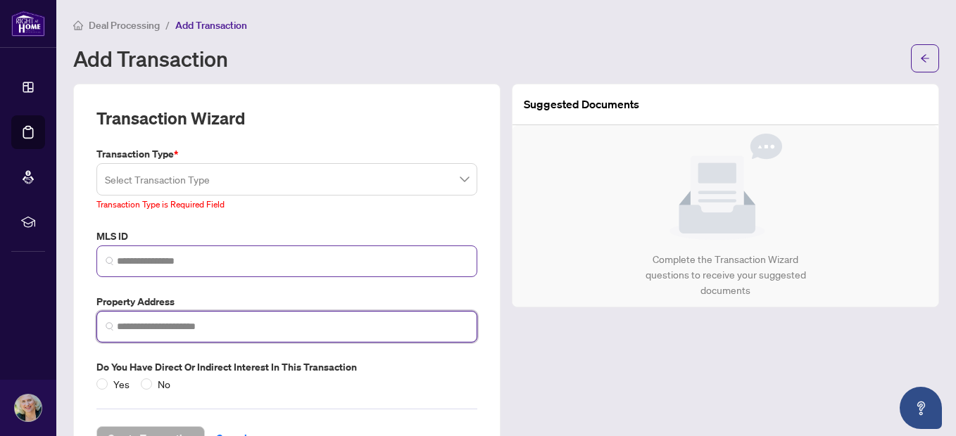
scroll to position [53, 0]
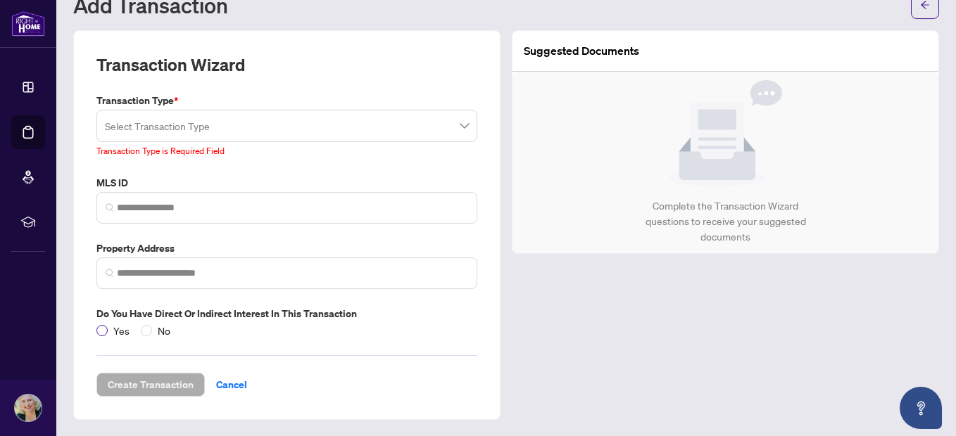
click at [110, 332] on span "Yes" at bounding box center [121, 330] width 27 height 15
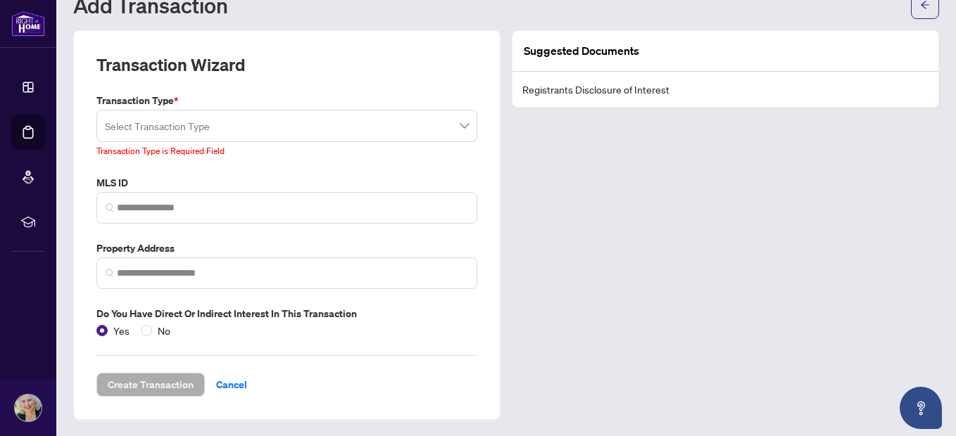
click at [110, 332] on span "Yes" at bounding box center [121, 330] width 27 height 15
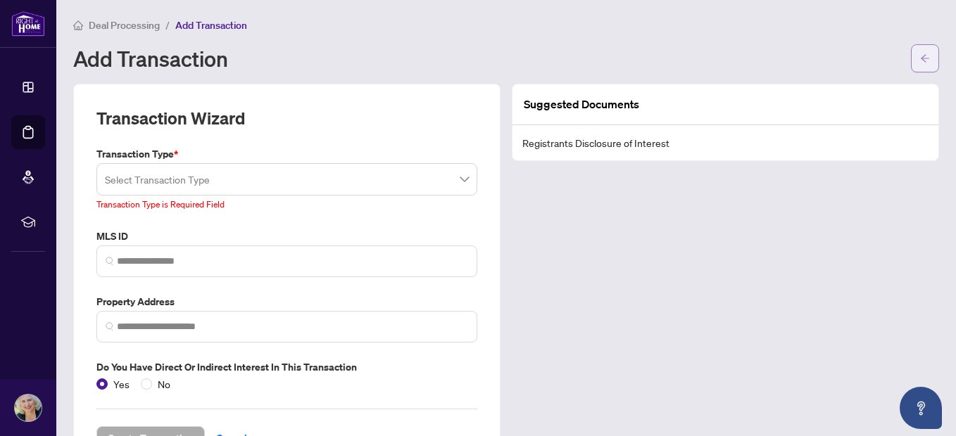
click at [920, 53] on icon "arrow-left" at bounding box center [925, 58] width 10 height 10
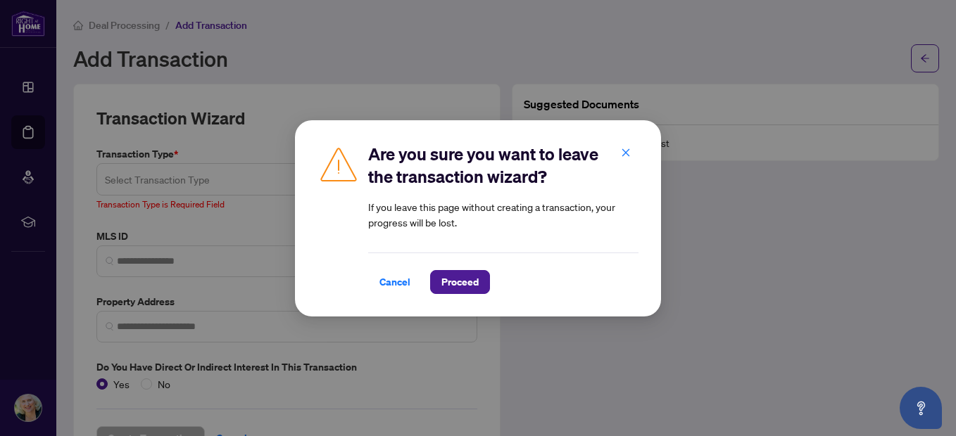
click at [449, 284] on span "Proceed" at bounding box center [459, 282] width 37 height 23
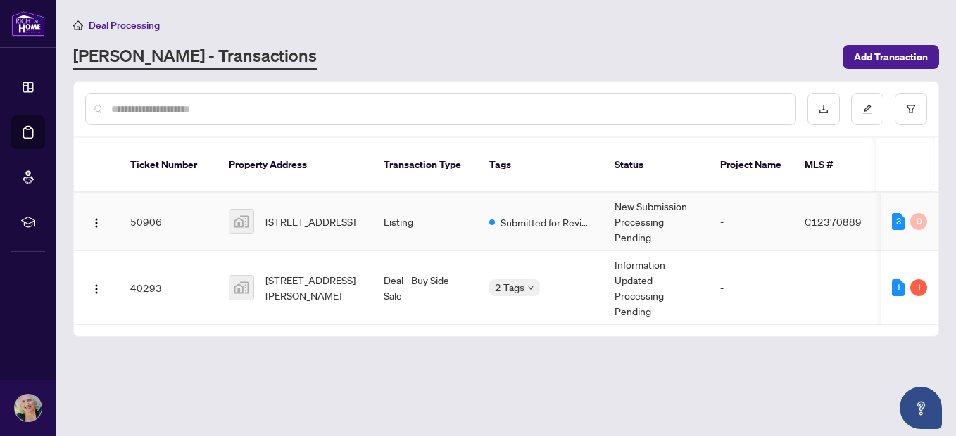
click at [389, 208] on td "Listing" at bounding box center [425, 222] width 106 height 58
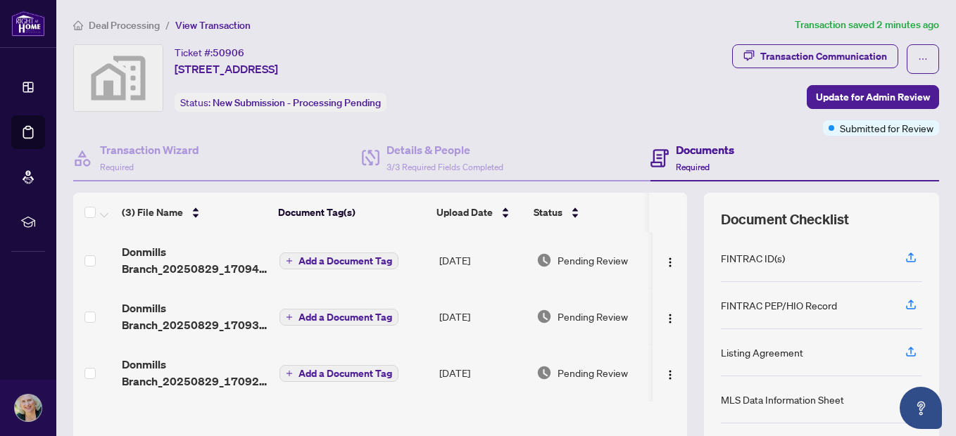
drag, startPoint x: 600, startPoint y: 39, endPoint x: 569, endPoint y: 191, distance: 155.1
click at [595, 101] on div "Deal Processing / View Transaction Transaction saved 2 minutes ago Ticket #: 50…" at bounding box center [506, 295] width 877 height 556
click at [439, 139] on div "Details & People 3/3 Required Fields Completed" at bounding box center [506, 159] width 289 height 46
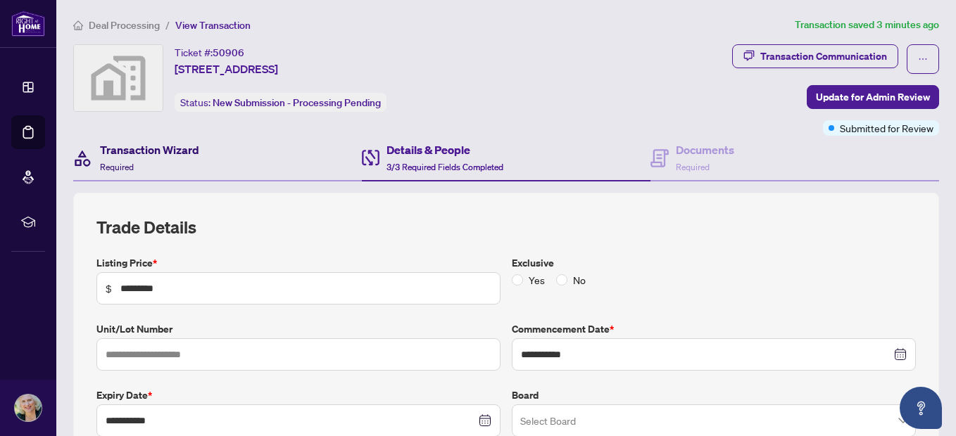
click at [177, 165] on div "Transaction Wizard Required" at bounding box center [149, 157] width 99 height 33
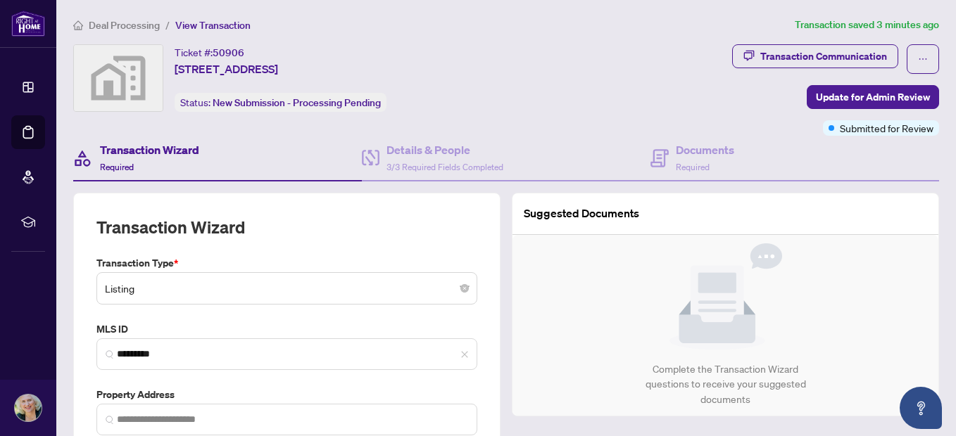
type input "**********"
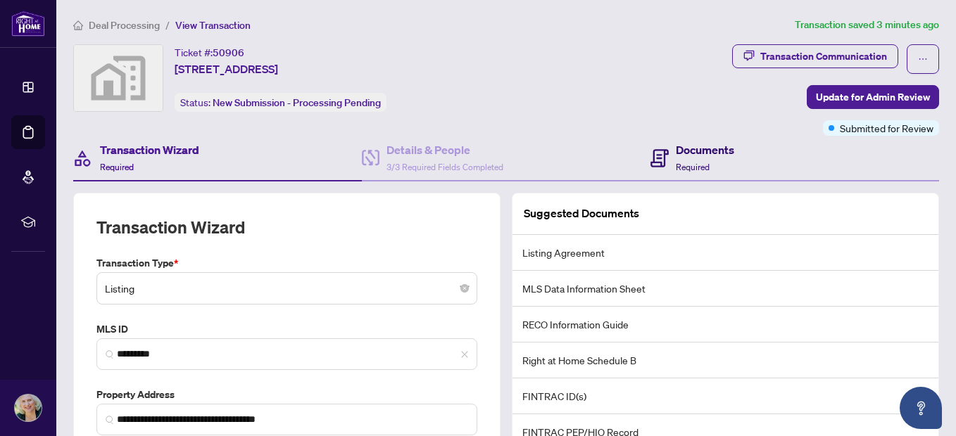
click at [703, 170] on div "Documents Required" at bounding box center [705, 157] width 58 height 33
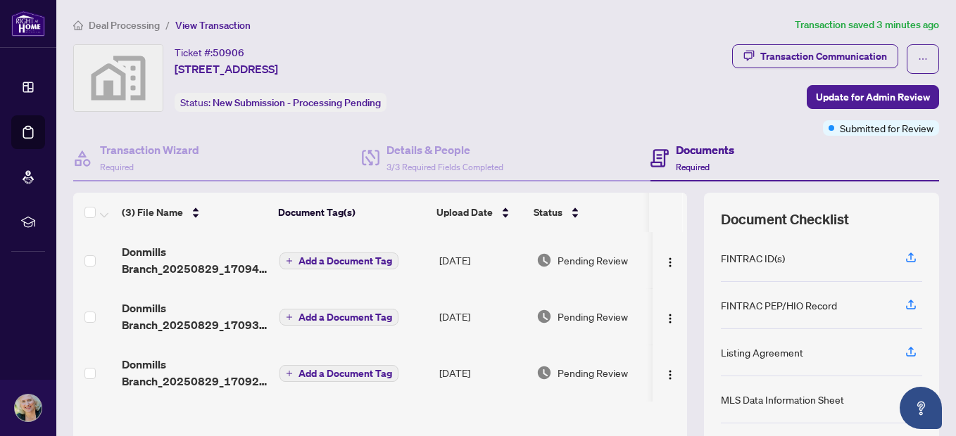
click at [579, 59] on div "Transaction Communication Update for Admin Review Submitted for Review" at bounding box center [750, 89] width 377 height 91
